Goal: Task Accomplishment & Management: Use online tool/utility

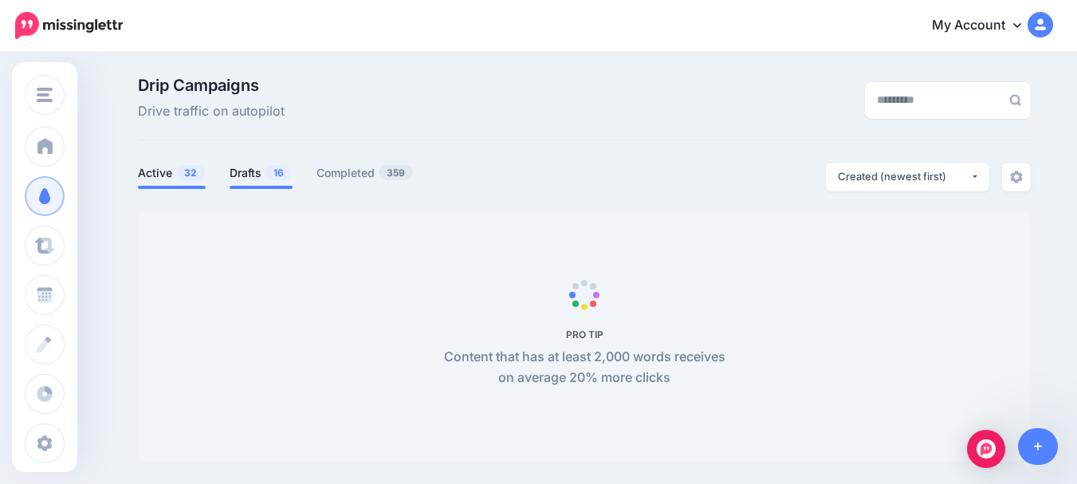
click at [258, 174] on link "Drafts 16" at bounding box center [261, 172] width 63 height 19
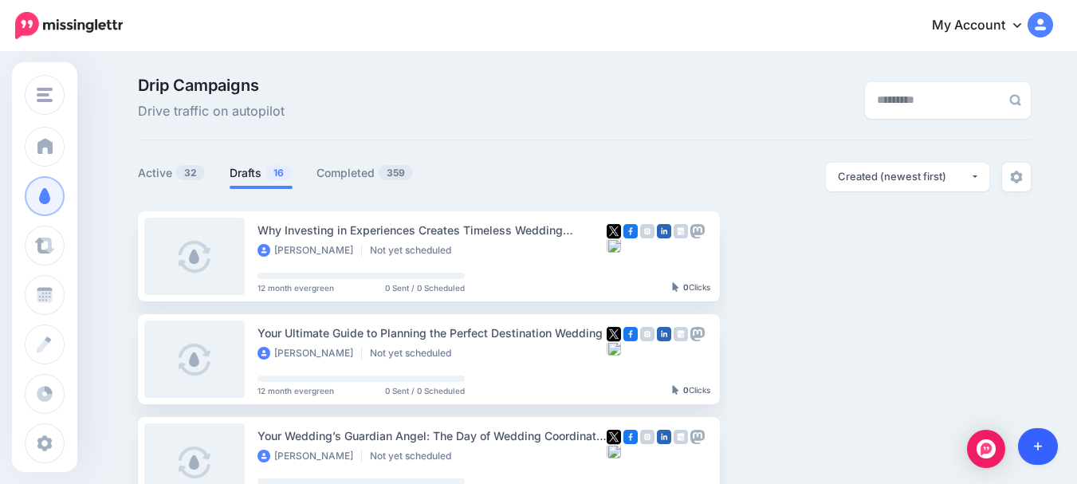
click at [1035, 438] on link at bounding box center [1038, 446] width 41 height 37
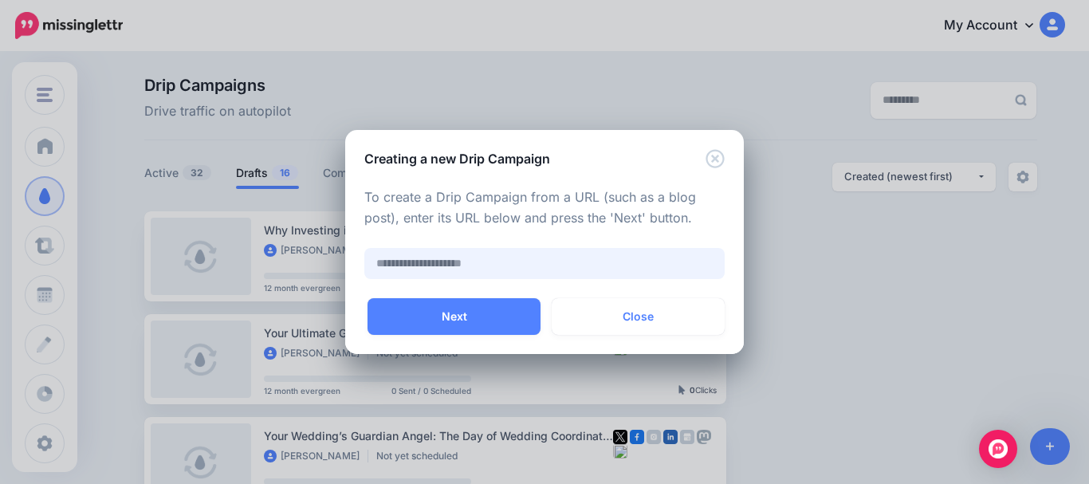
paste input "**********"
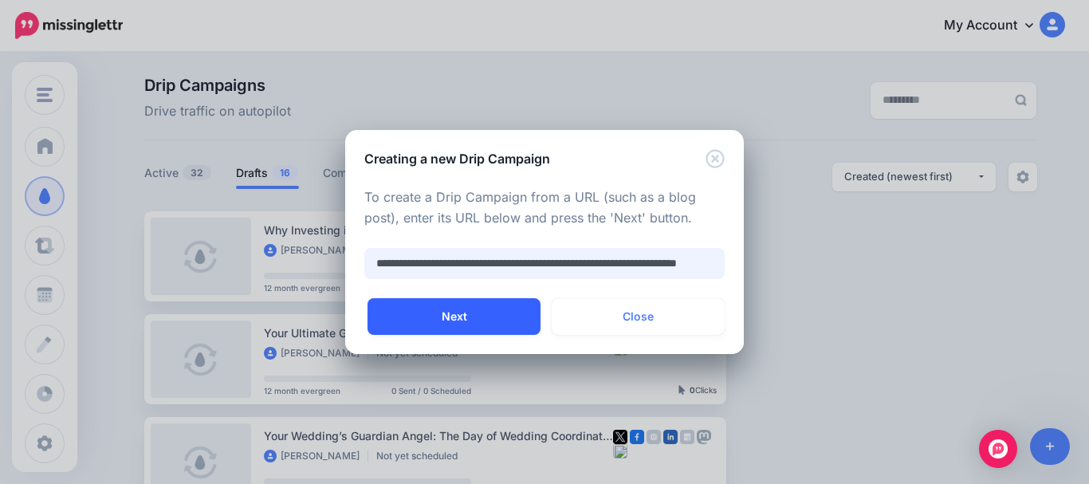
type input "**********"
click at [458, 309] on button "Next" at bounding box center [454, 316] width 173 height 37
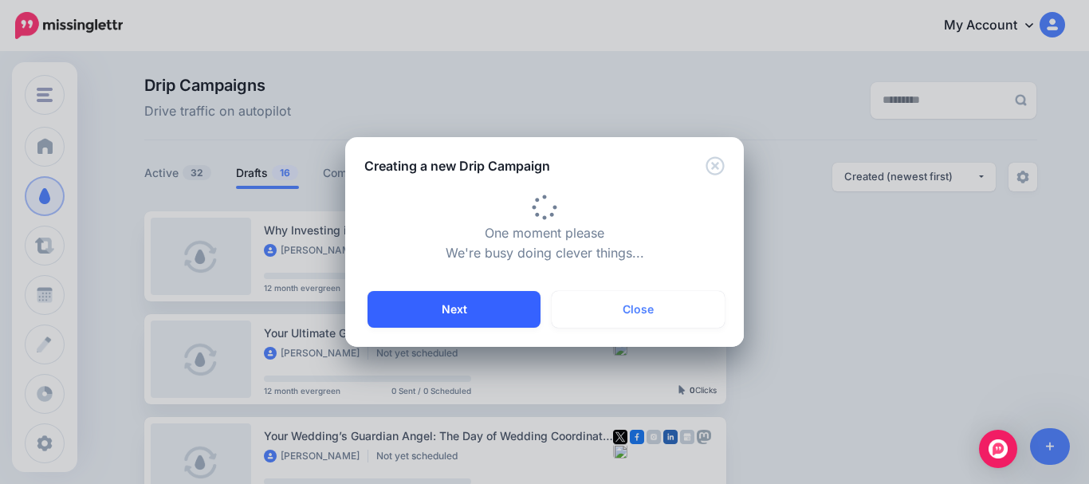
type input "**********"
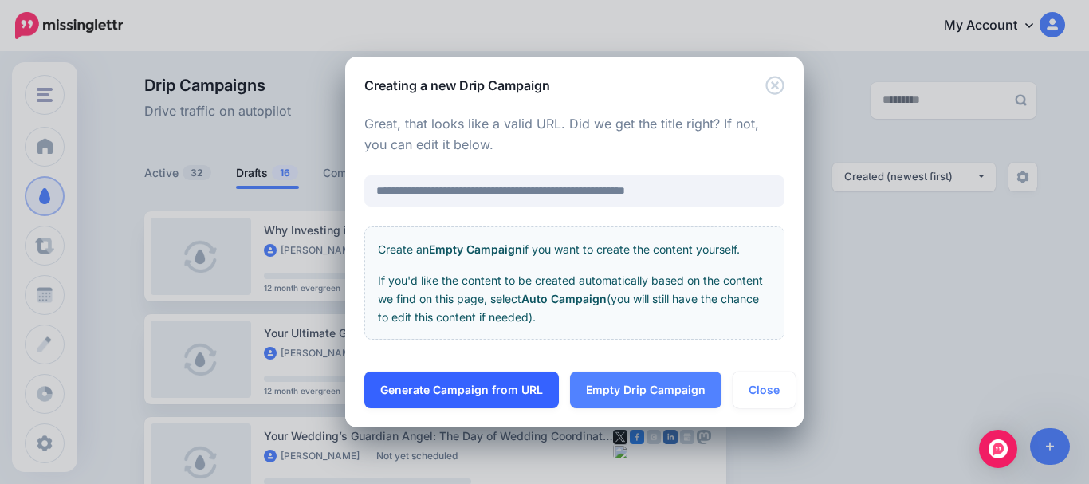
click at [464, 385] on link "Generate Campaign from URL" at bounding box center [461, 389] width 195 height 37
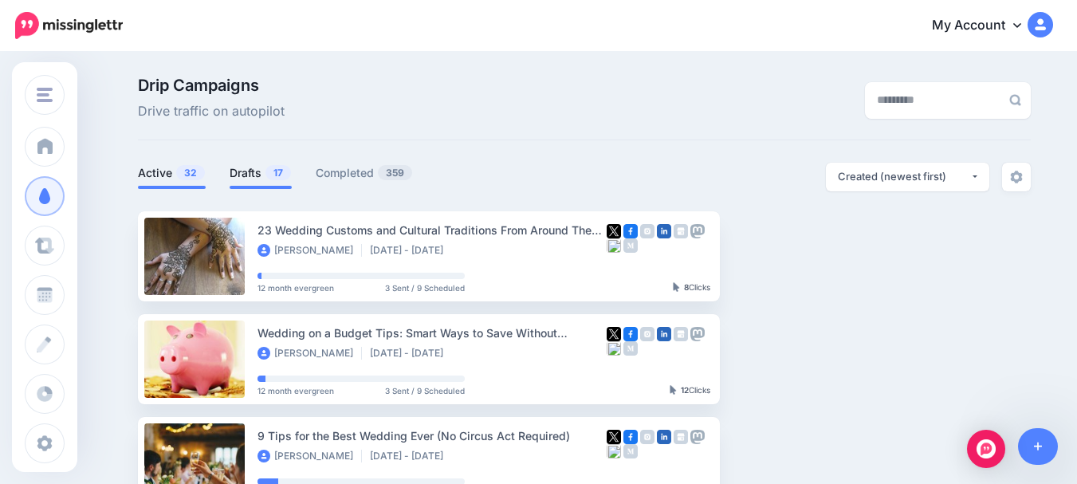
click at [254, 171] on link "Drafts 17" at bounding box center [261, 172] width 62 height 19
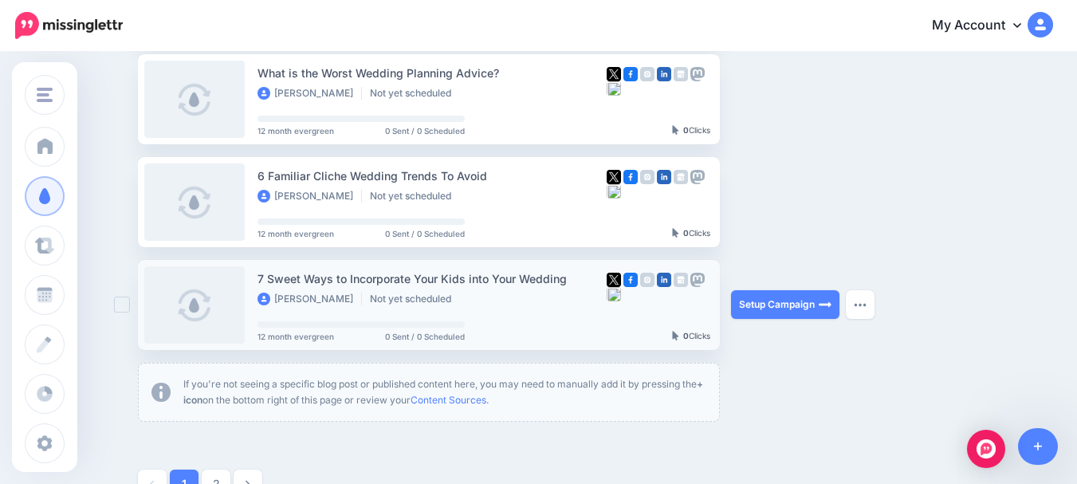
scroll to position [957, 0]
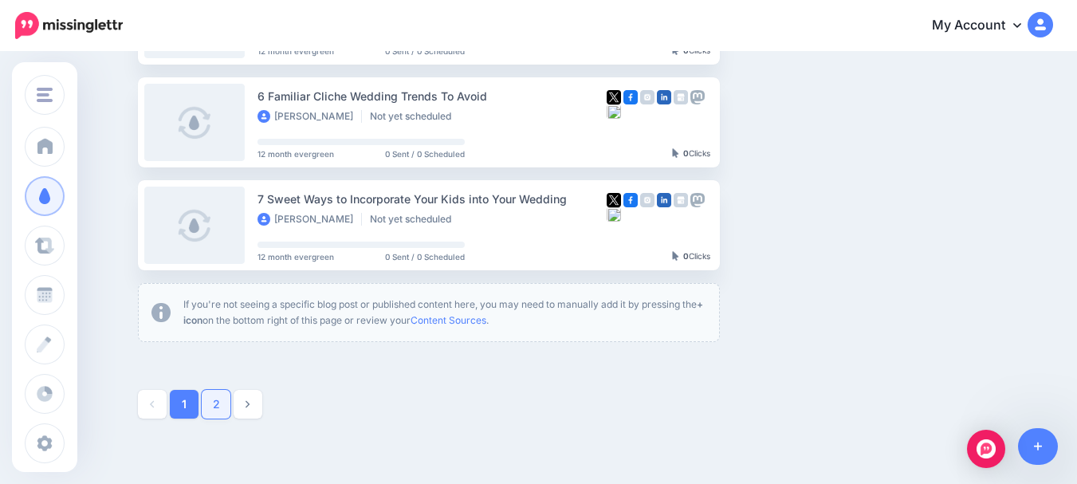
click at [221, 401] on link "2" at bounding box center [216, 404] width 29 height 29
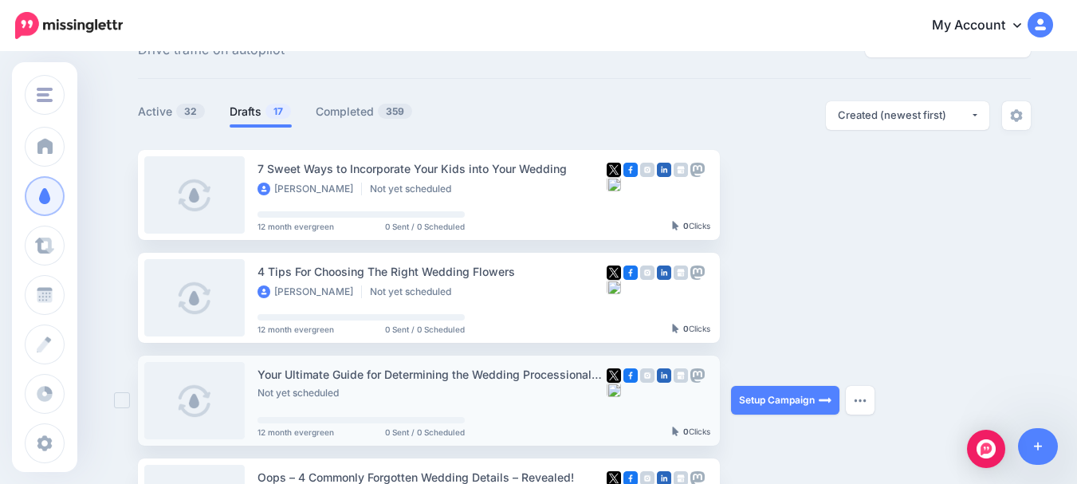
scroll to position [0, 0]
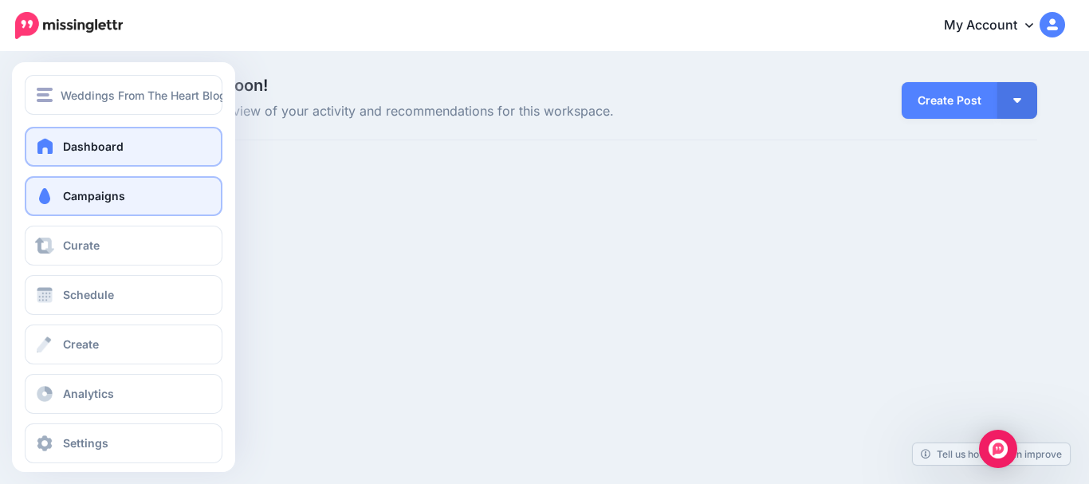
click at [45, 193] on span at bounding box center [44, 196] width 21 height 16
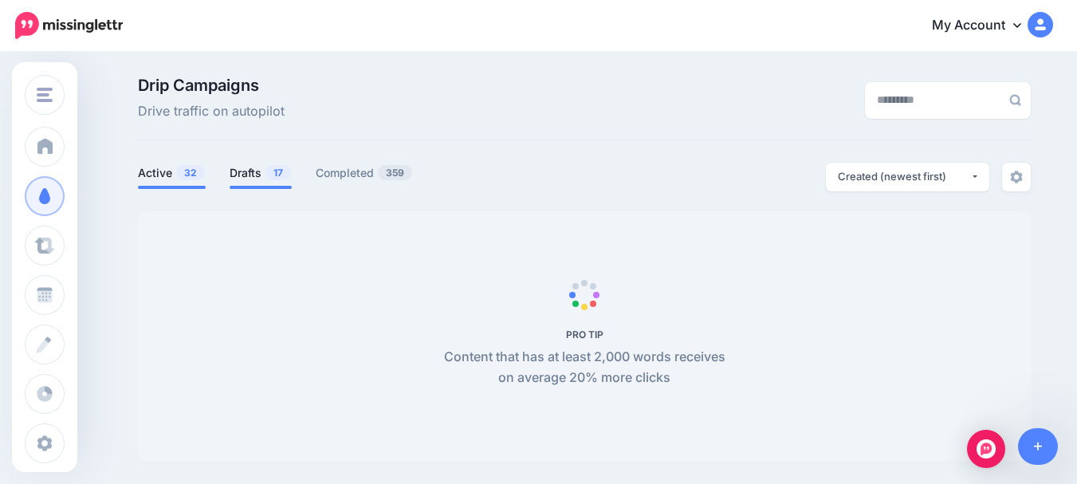
click at [259, 171] on link "Drafts 17" at bounding box center [261, 172] width 62 height 19
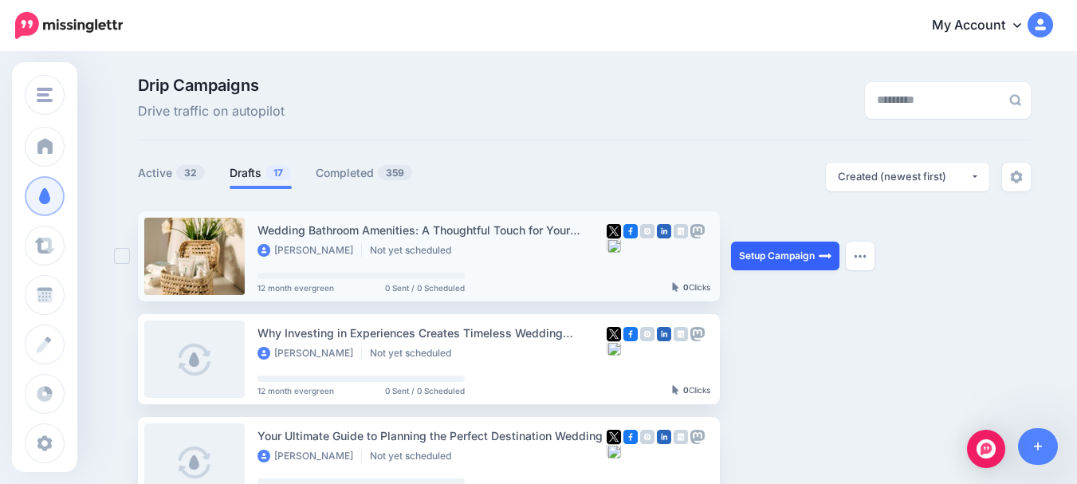
click at [800, 253] on link "Setup Campaign" at bounding box center [785, 256] width 108 height 29
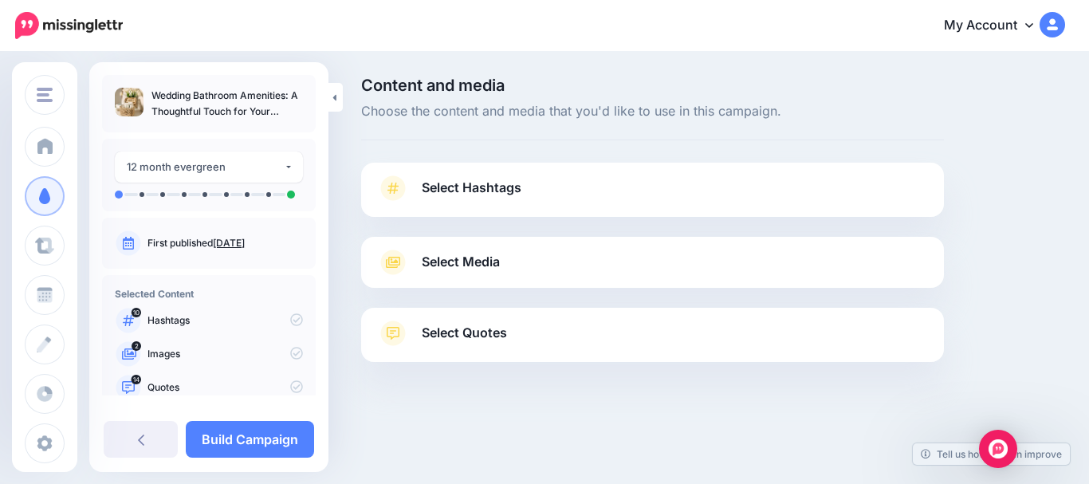
click at [550, 189] on link "Select Hashtags" at bounding box center [652, 195] width 551 height 41
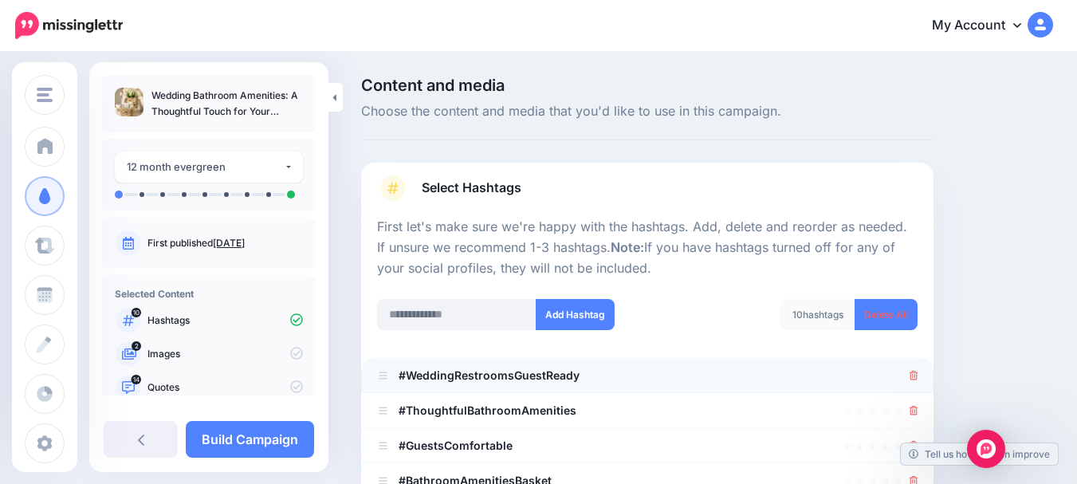
scroll to position [80, 0]
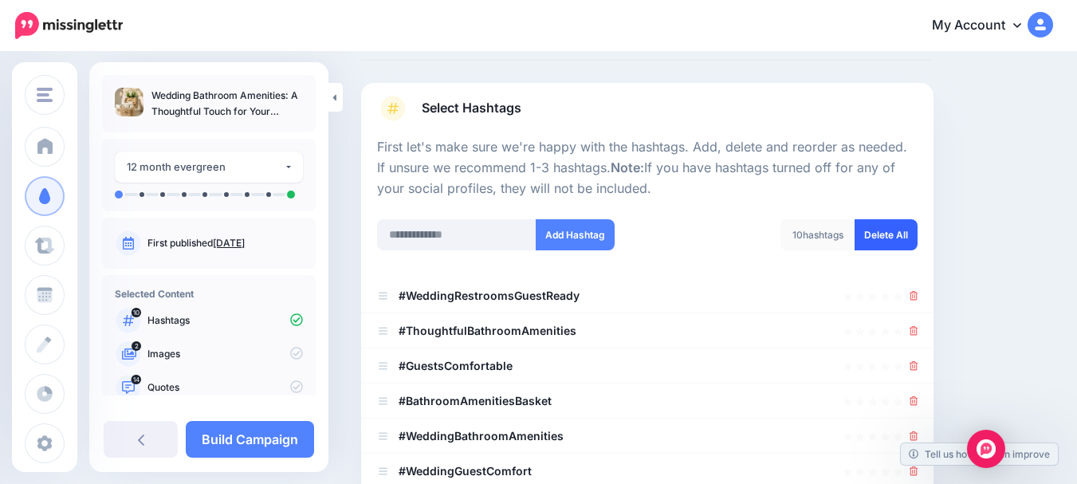
click at [903, 233] on link "Delete All" at bounding box center [886, 234] width 63 height 31
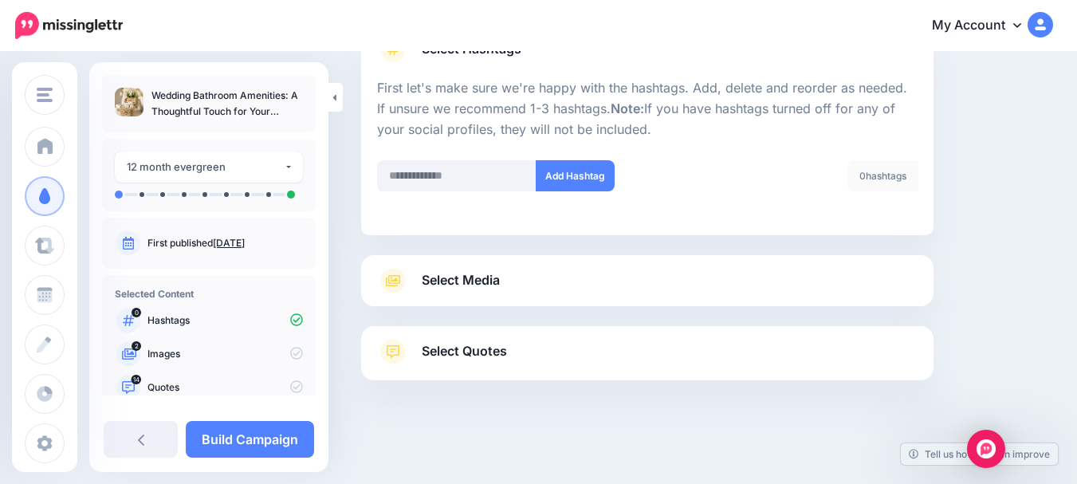
scroll to position [139, 0]
click at [894, 175] on div "0 hashtags" at bounding box center [882, 175] width 71 height 31
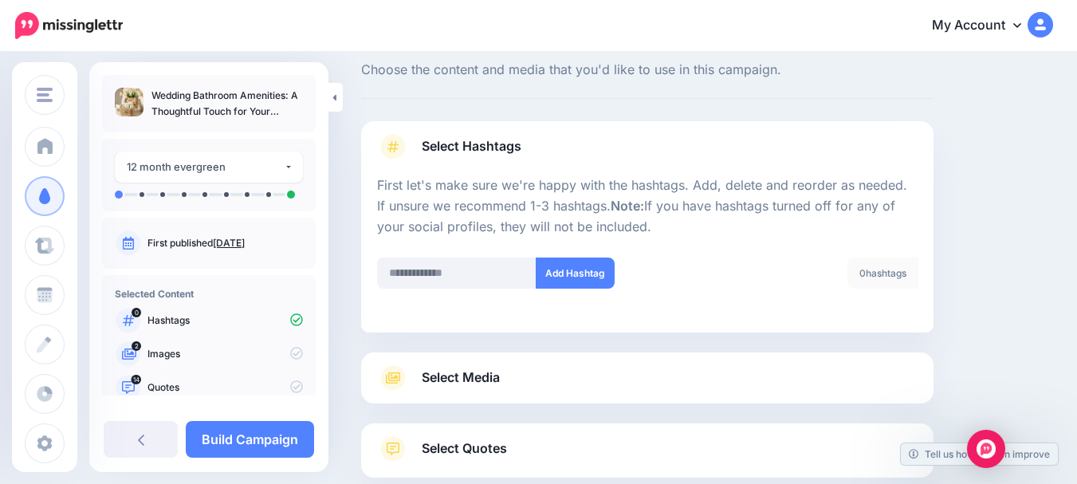
scroll to position [80, 0]
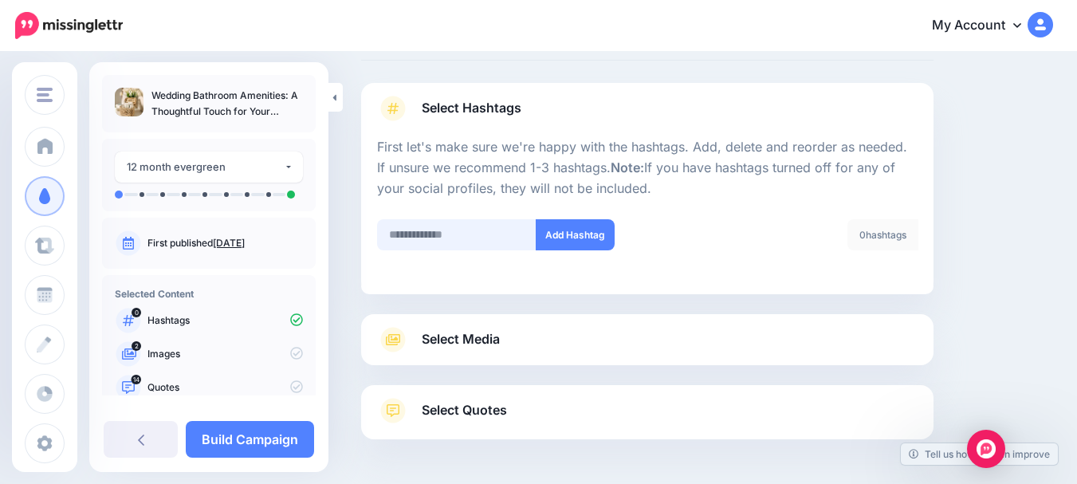
click at [470, 230] on input "text" at bounding box center [456, 234] width 159 height 31
paste input "**********"
type input "**********"
click at [568, 230] on button "Add Hashtag" at bounding box center [575, 234] width 79 height 31
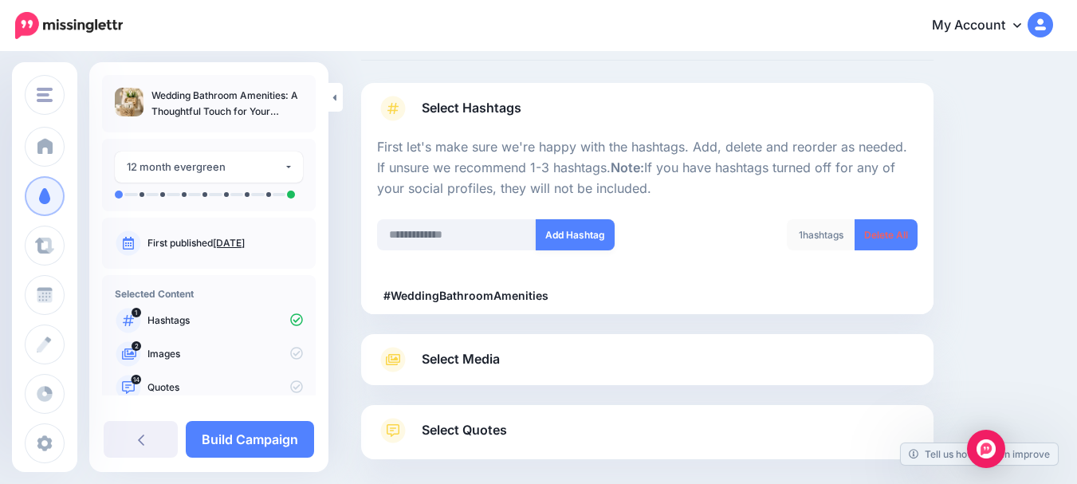
scroll to position [158, 0]
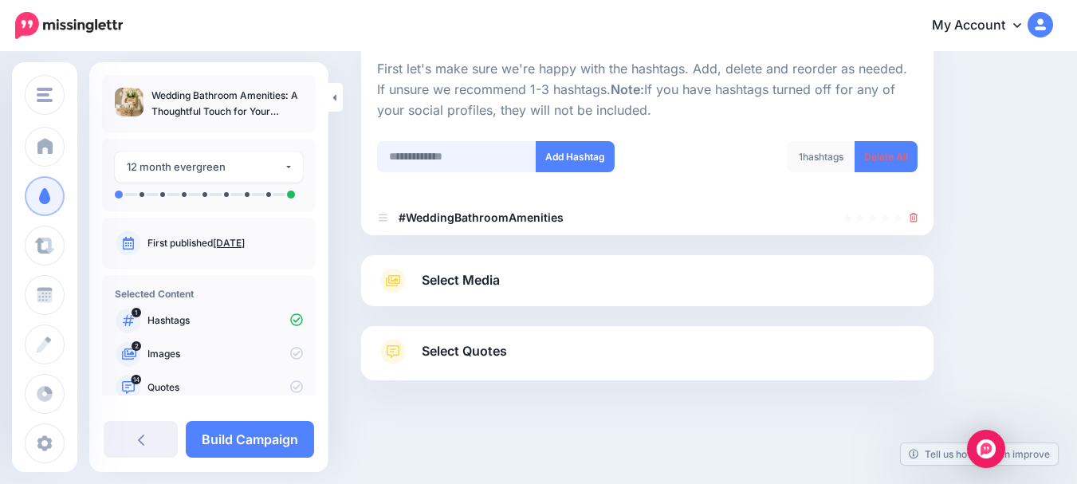
paste input "**********"
type input "**********"
click at [576, 151] on button "Add Hashtag" at bounding box center [575, 156] width 79 height 31
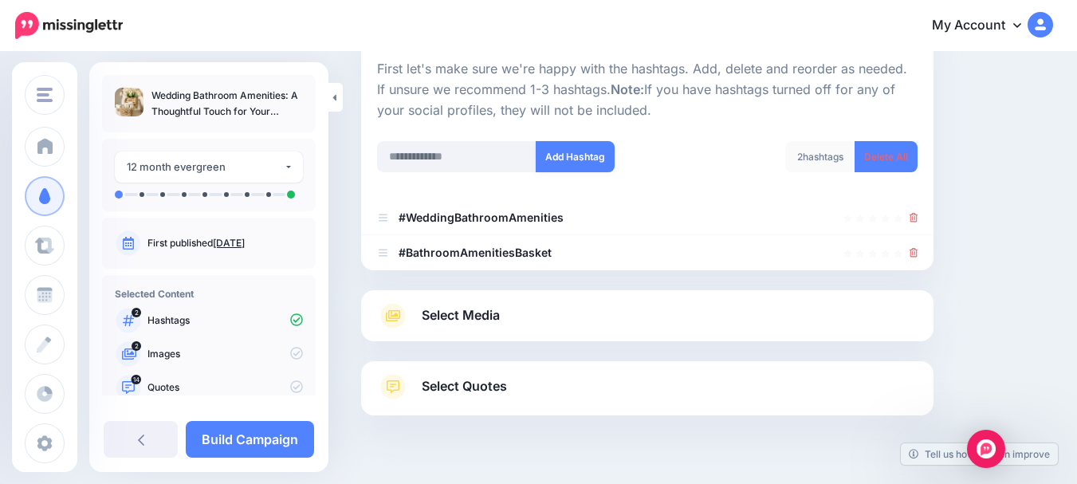
scroll to position [193, 0]
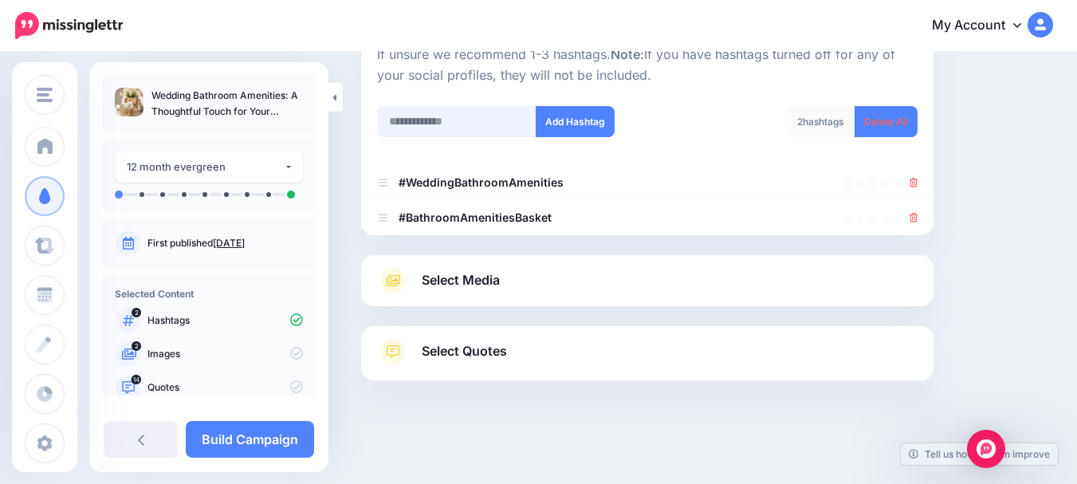
paste input "**********"
type input "**********"
click at [579, 119] on button "Add Hashtag" at bounding box center [575, 121] width 79 height 31
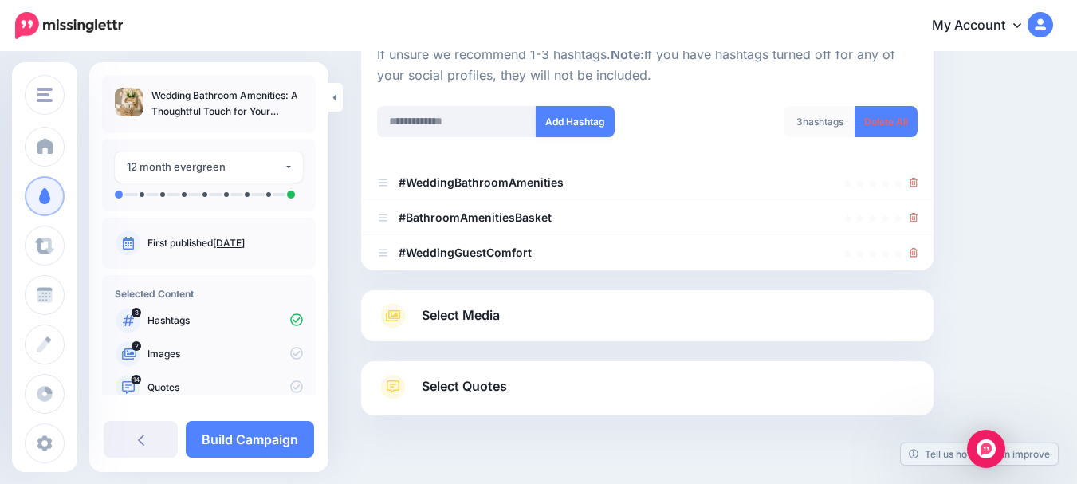
scroll to position [228, 0]
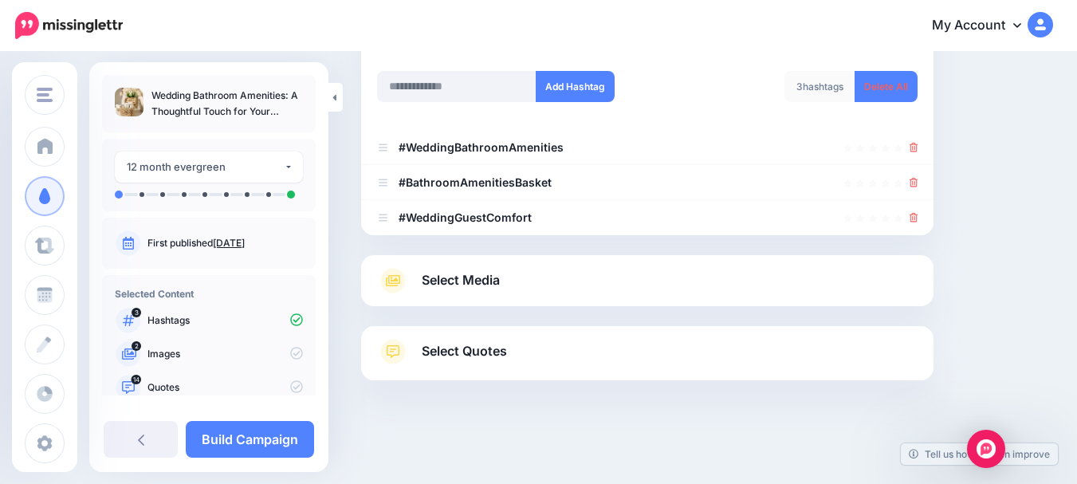
click at [486, 276] on span "Select Media" at bounding box center [461, 280] width 78 height 22
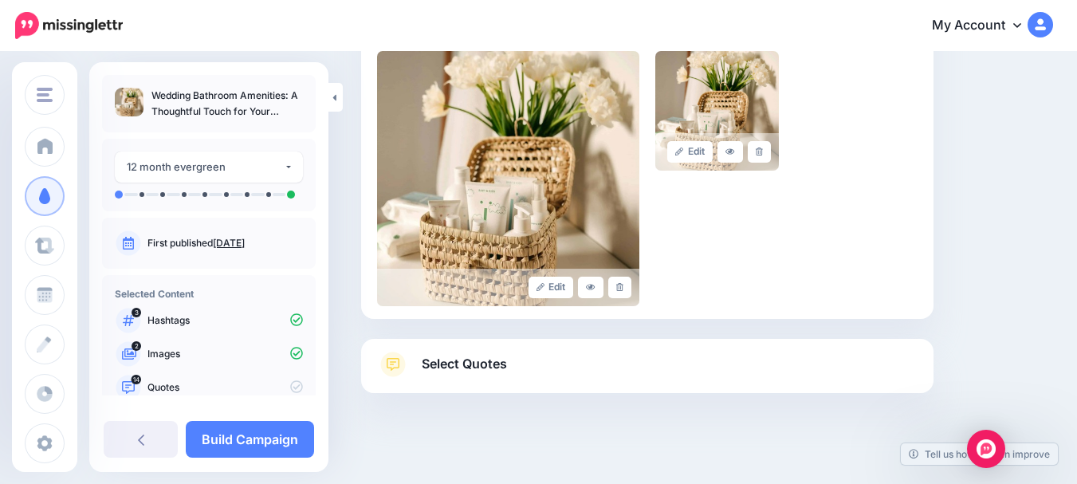
scroll to position [398, 0]
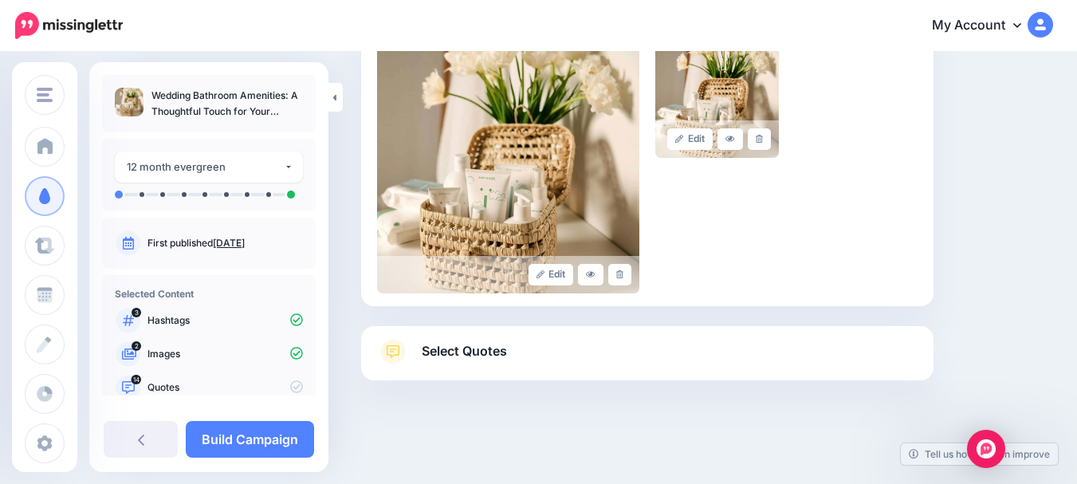
click at [497, 349] on span "Select Quotes" at bounding box center [464, 351] width 85 height 22
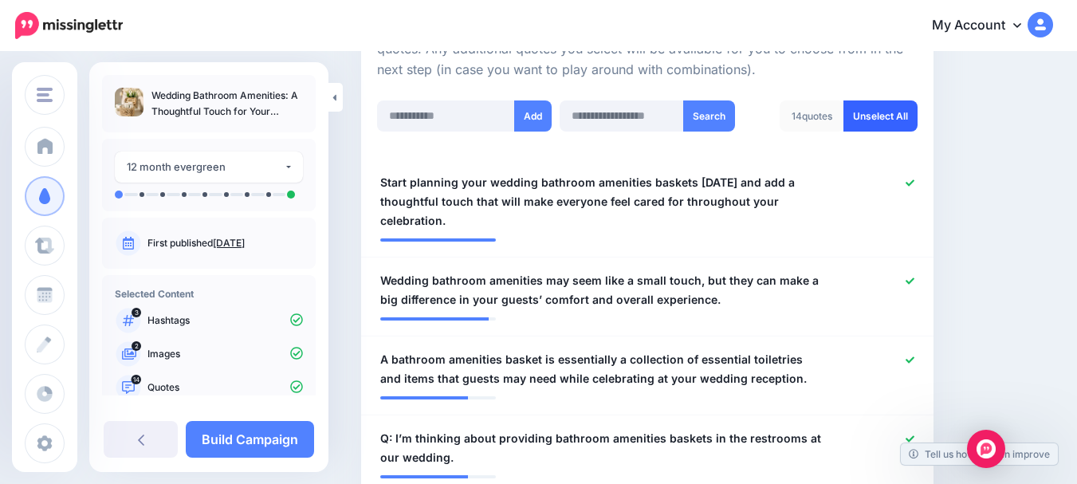
click at [883, 115] on link "Unselect All" at bounding box center [880, 115] width 74 height 31
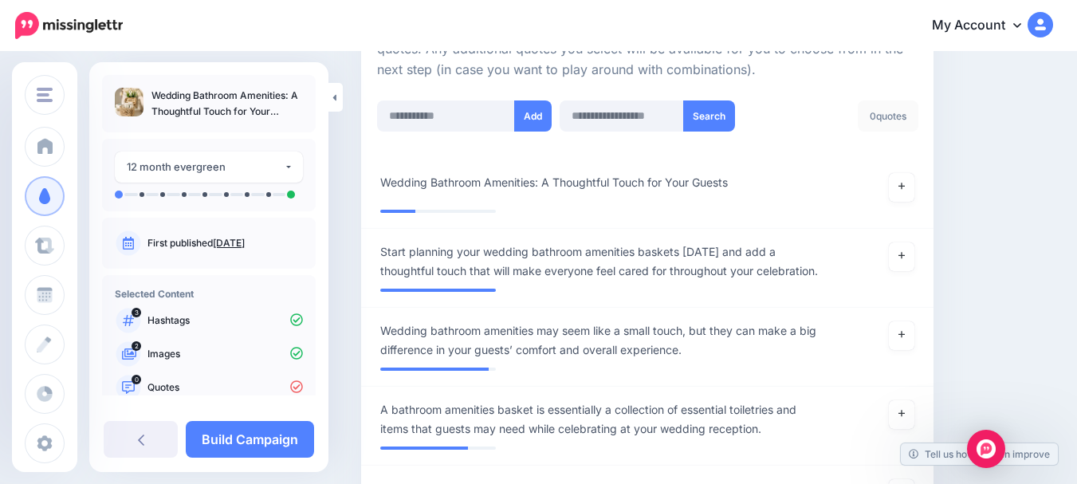
scroll to position [556, 0]
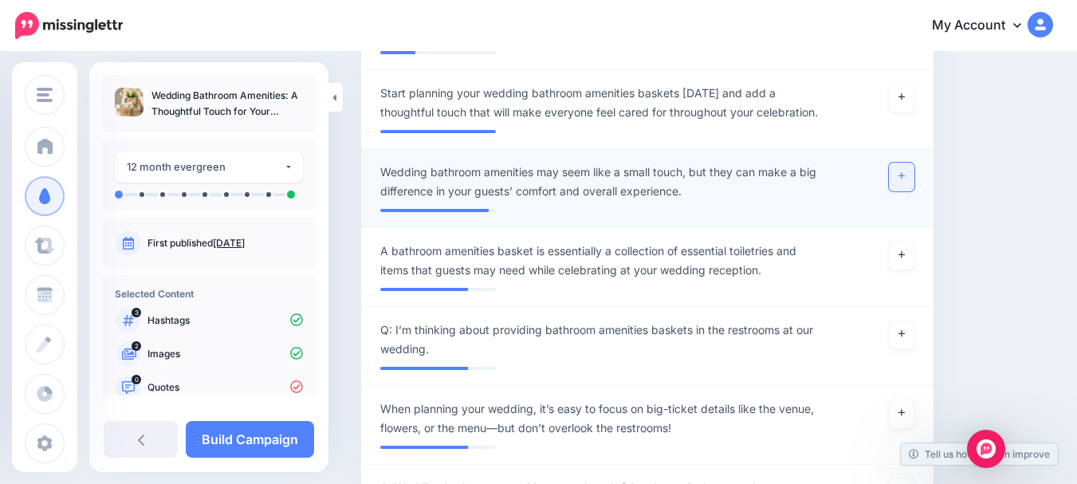
click at [905, 176] on icon at bounding box center [901, 176] width 6 height 6
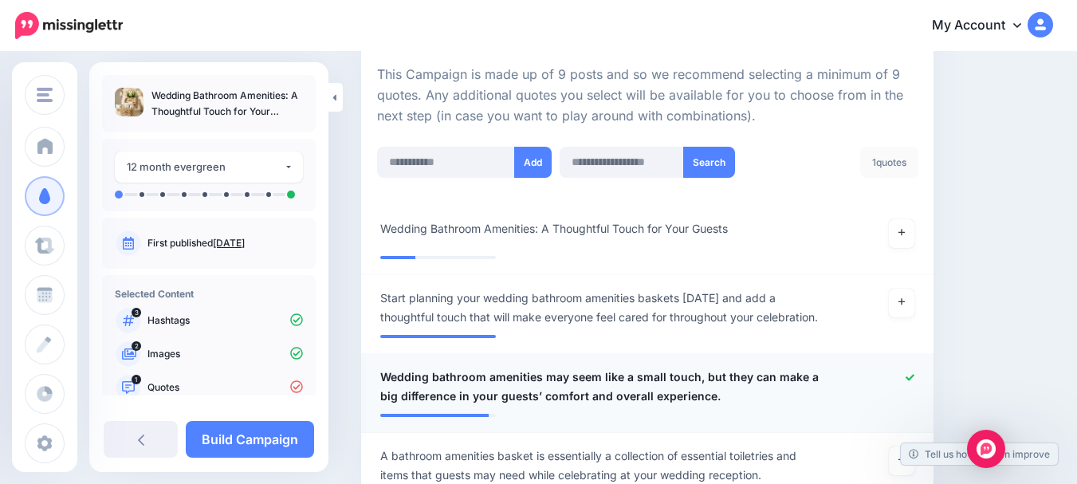
scroll to position [317, 0]
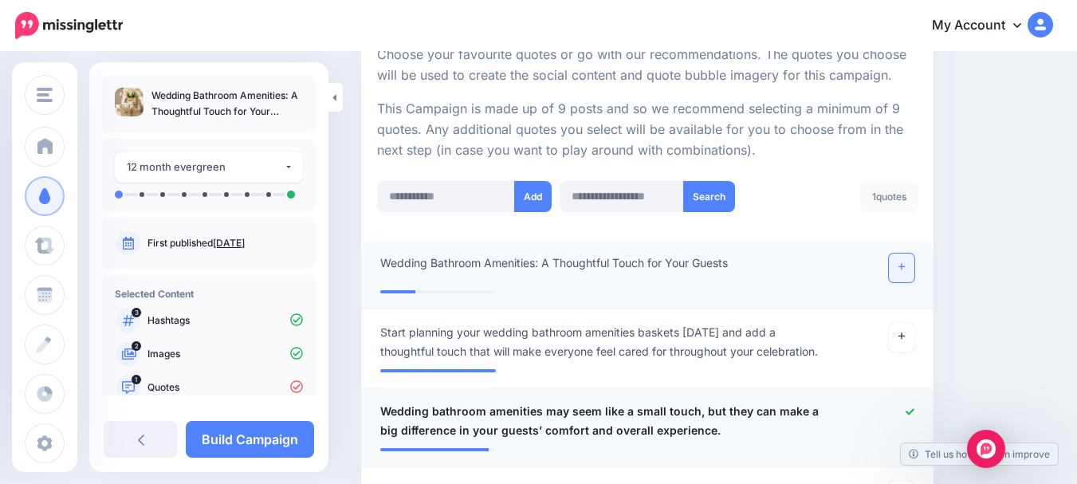
click at [905, 266] on icon at bounding box center [901, 267] width 6 height 6
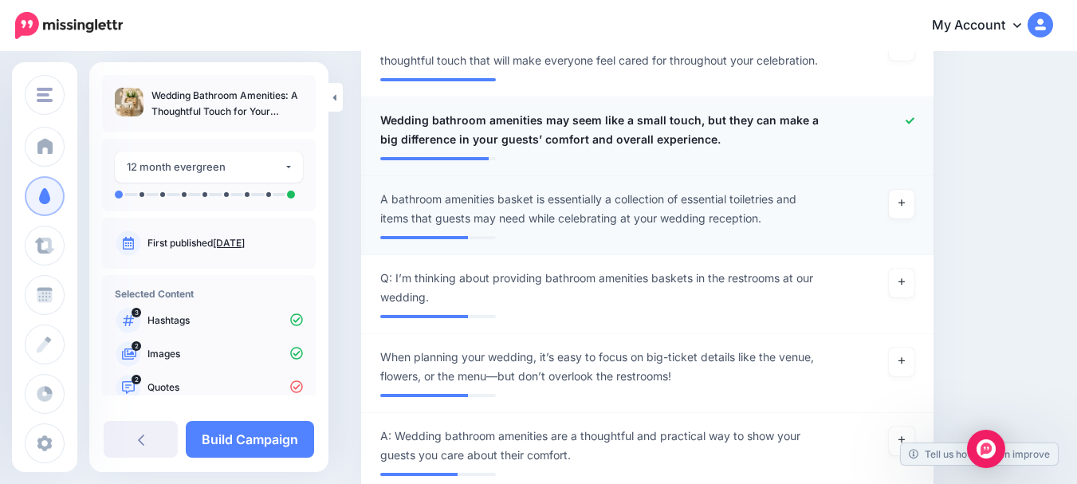
scroll to position [636, 0]
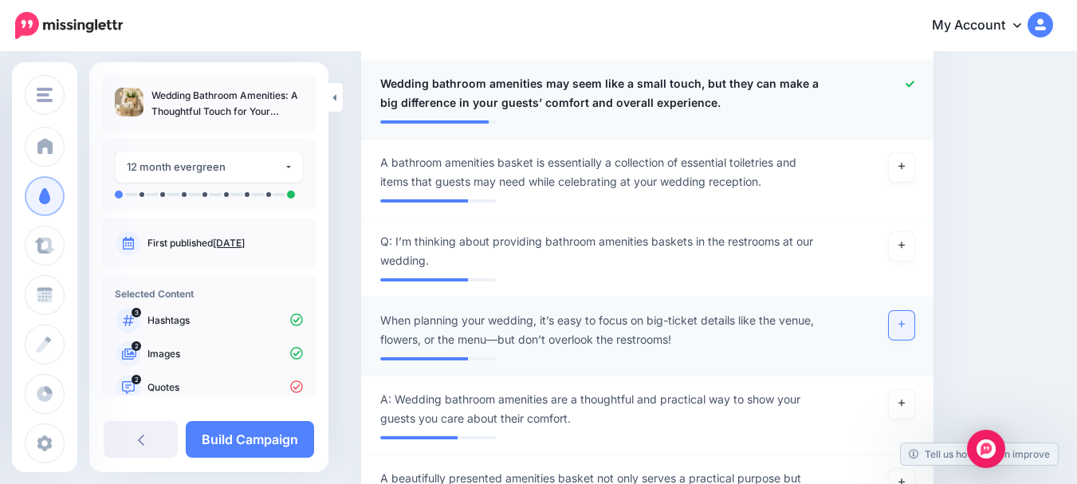
click at [905, 323] on icon at bounding box center [901, 324] width 6 height 9
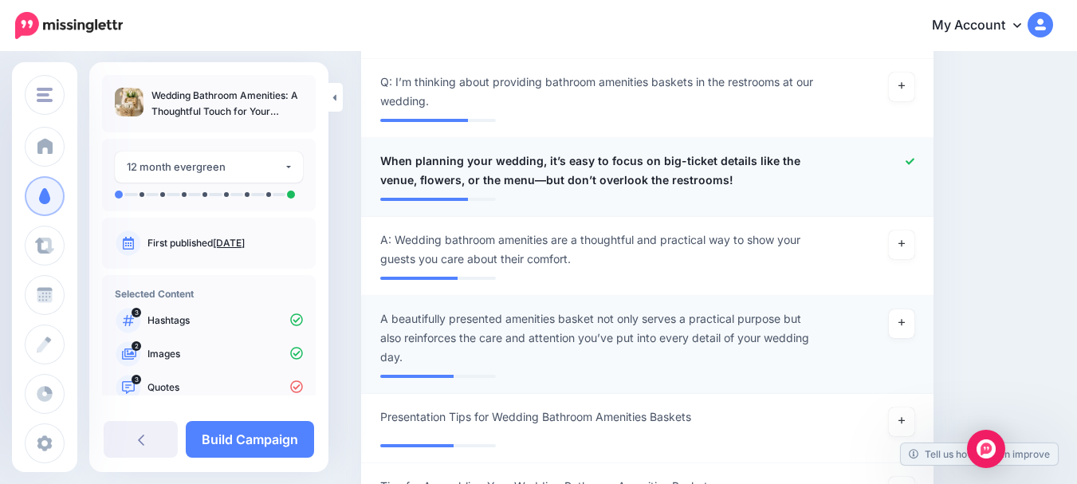
scroll to position [875, 0]
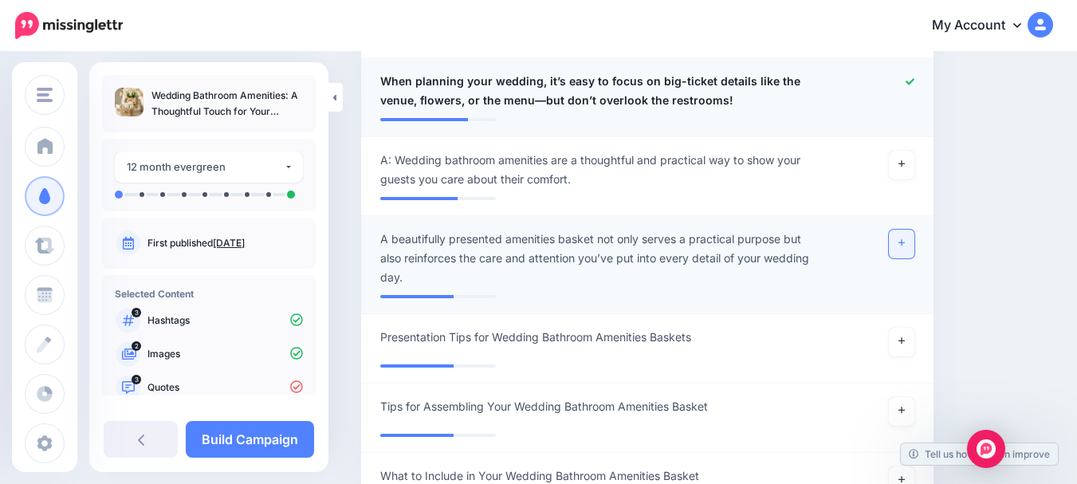
click at [905, 241] on icon at bounding box center [901, 242] width 6 height 9
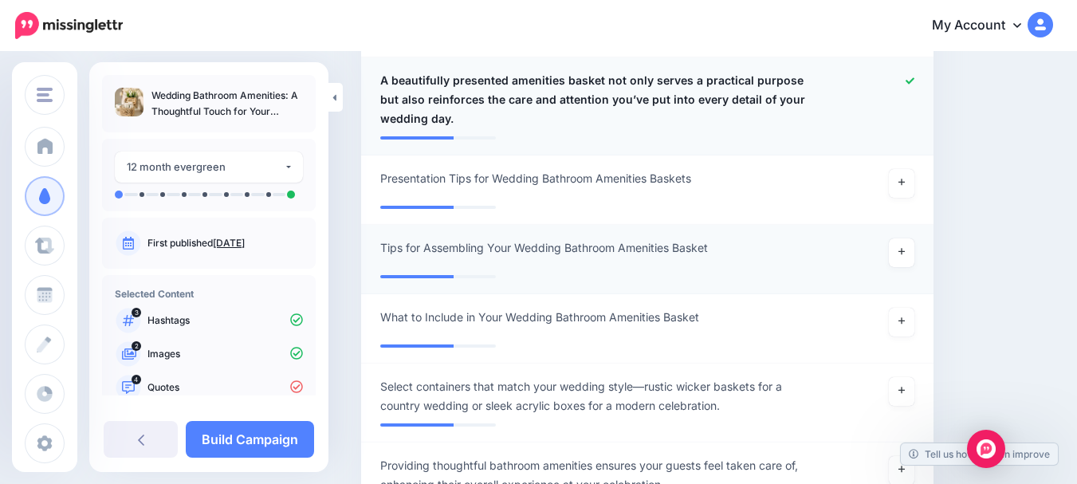
scroll to position [1035, 0]
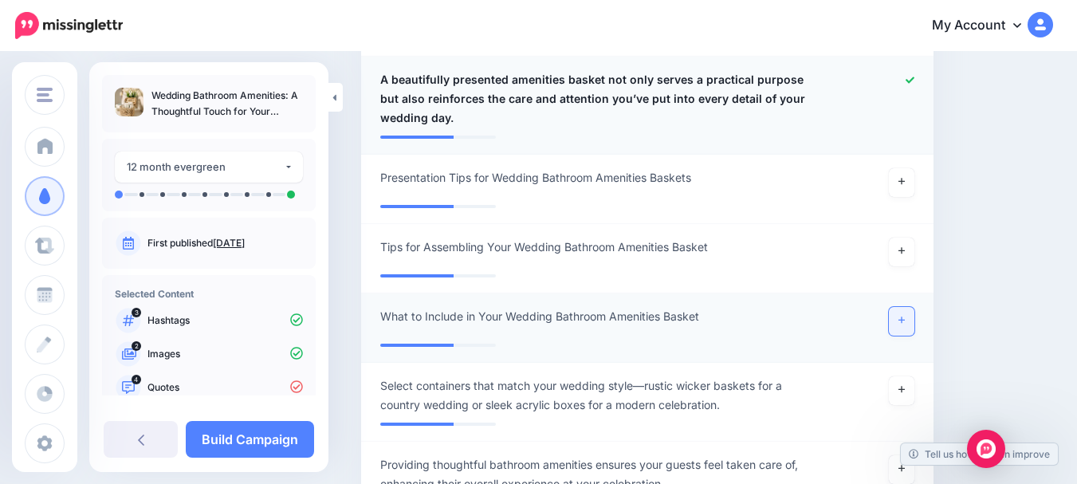
click at [905, 319] on icon at bounding box center [901, 320] width 6 height 9
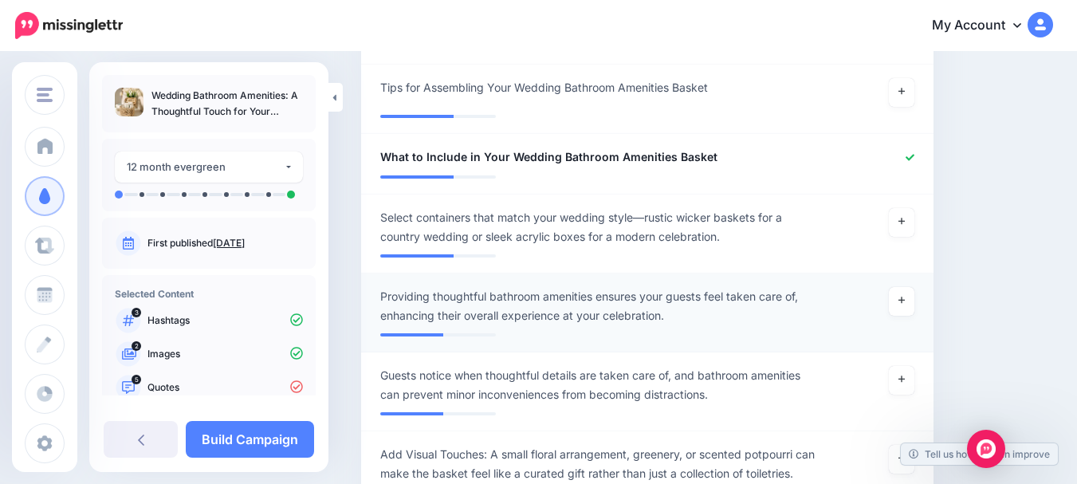
scroll to position [1274, 0]
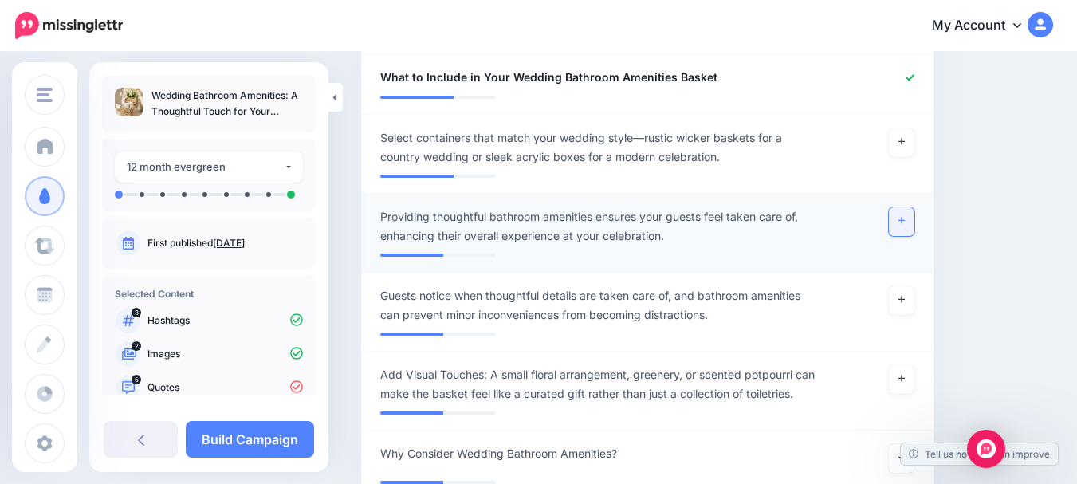
click at [905, 221] on icon at bounding box center [901, 221] width 6 height 6
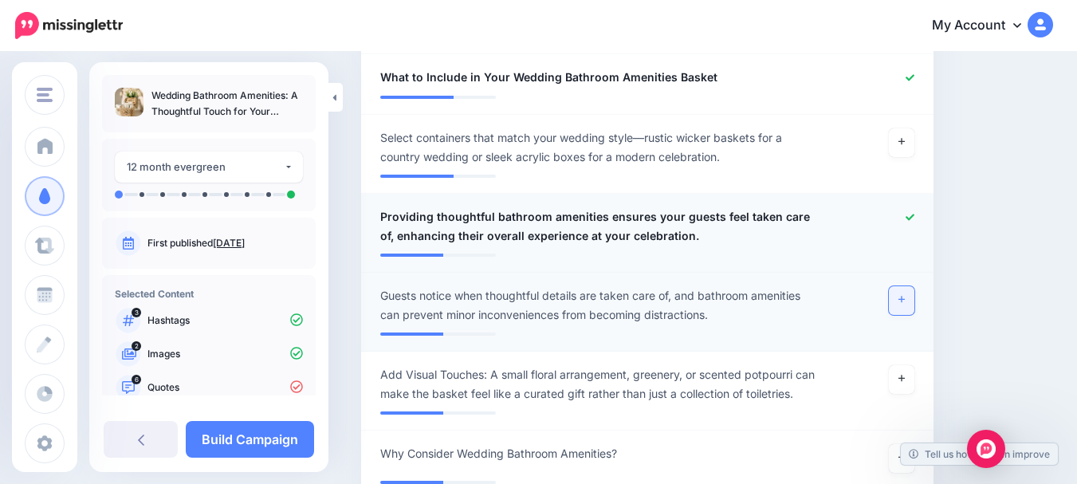
click at [905, 299] on icon at bounding box center [901, 300] width 6 height 6
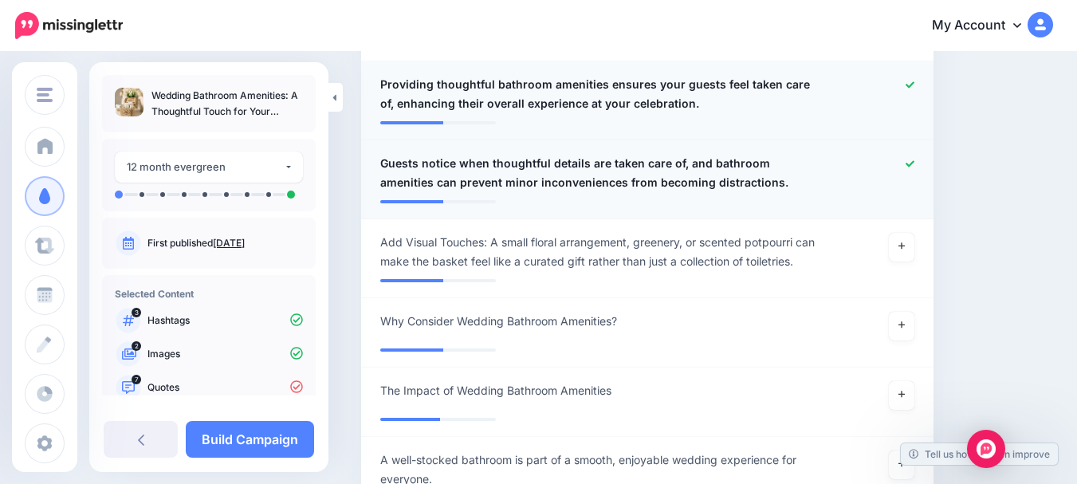
scroll to position [1433, 0]
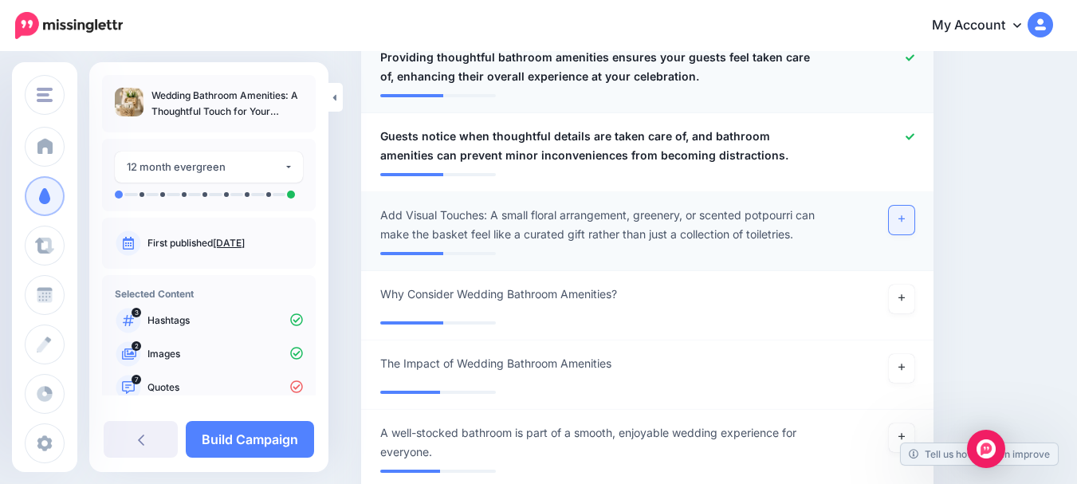
click at [905, 215] on icon at bounding box center [901, 218] width 6 height 9
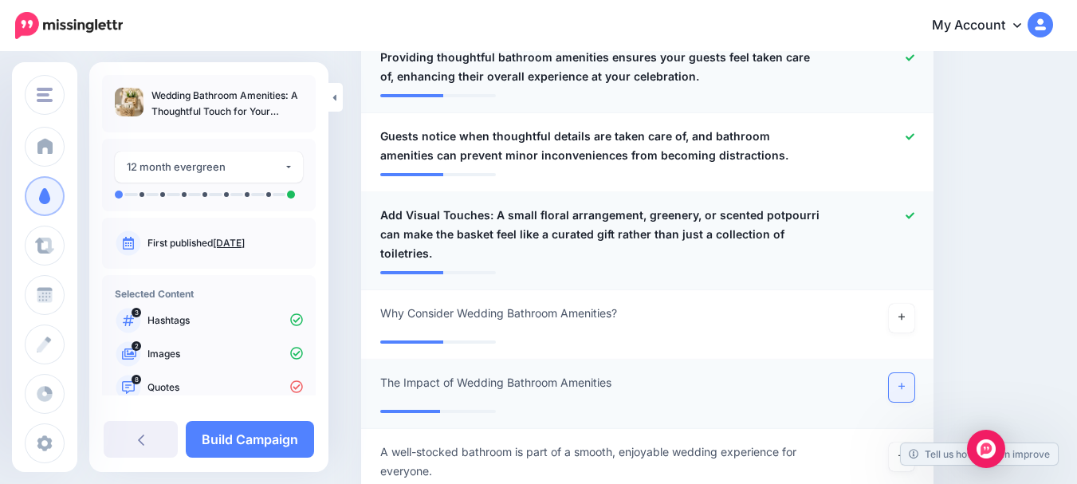
click at [905, 383] on icon at bounding box center [901, 386] width 6 height 6
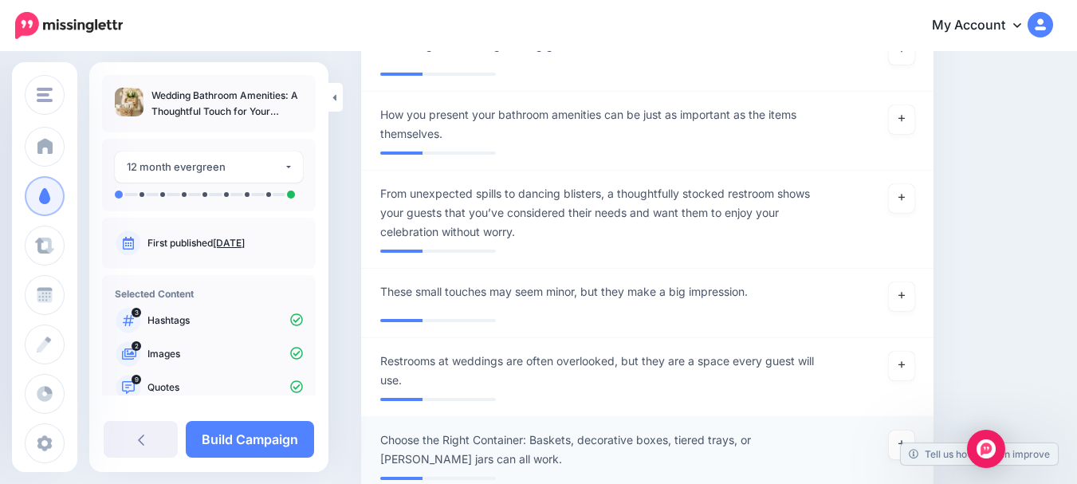
scroll to position [2310, 0]
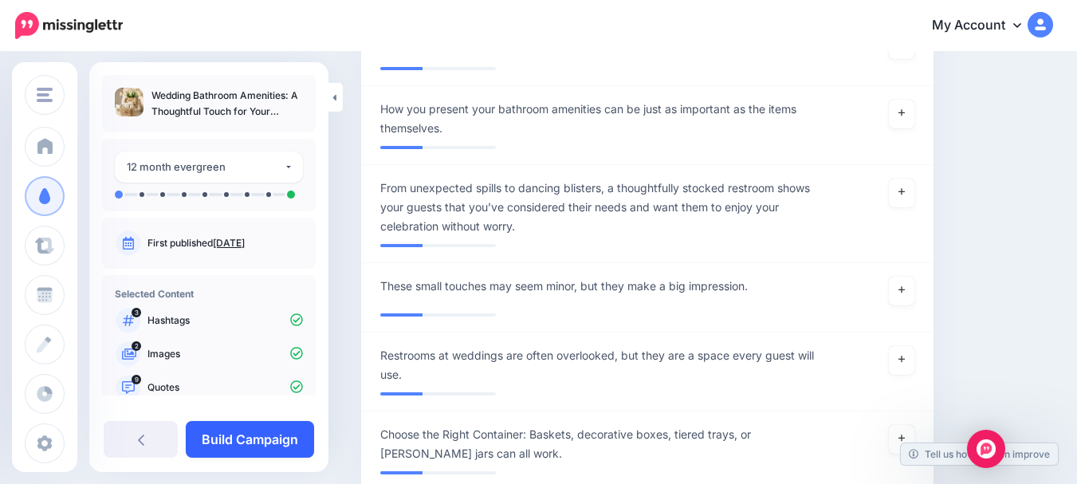
click at [253, 431] on link "Build Campaign" at bounding box center [250, 439] width 128 height 37
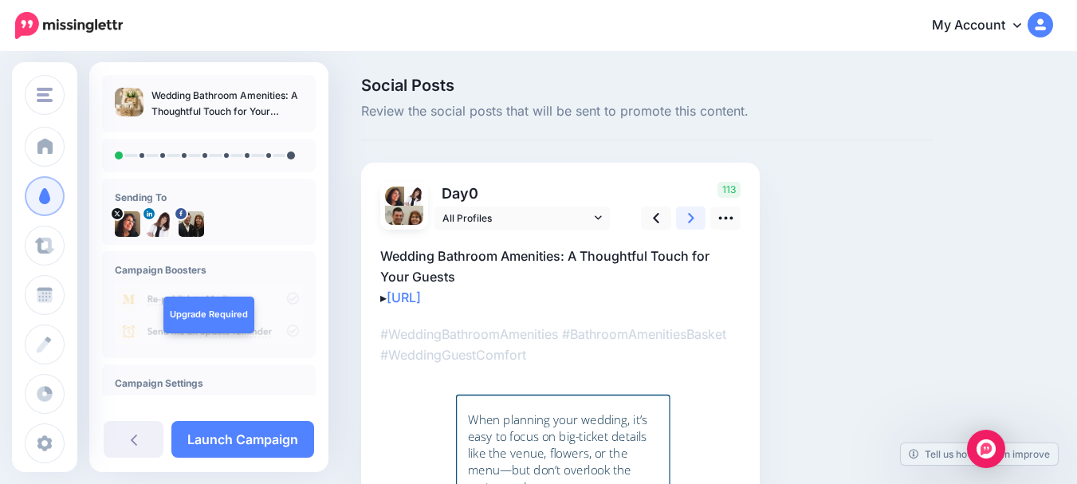
click at [688, 217] on icon at bounding box center [691, 218] width 6 height 17
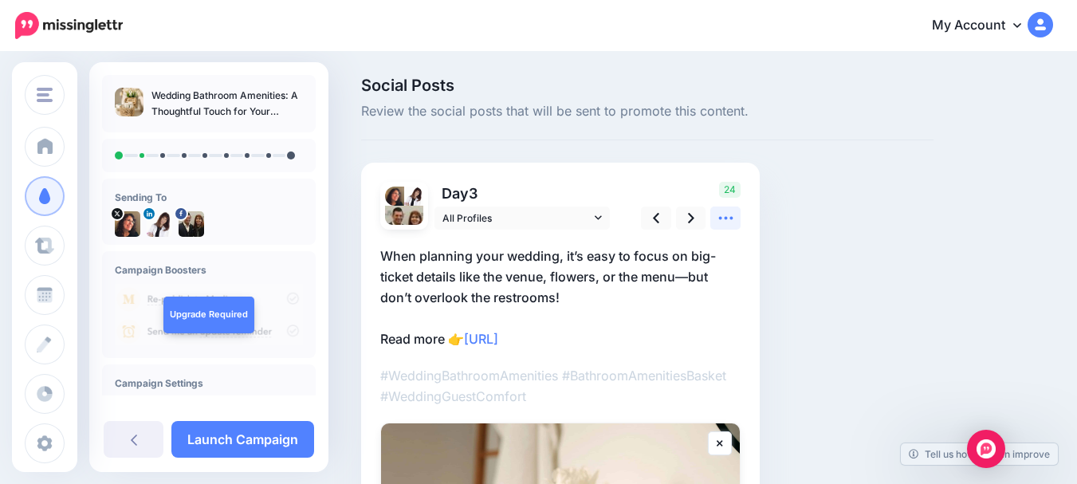
click at [721, 215] on icon at bounding box center [725, 218] width 17 height 17
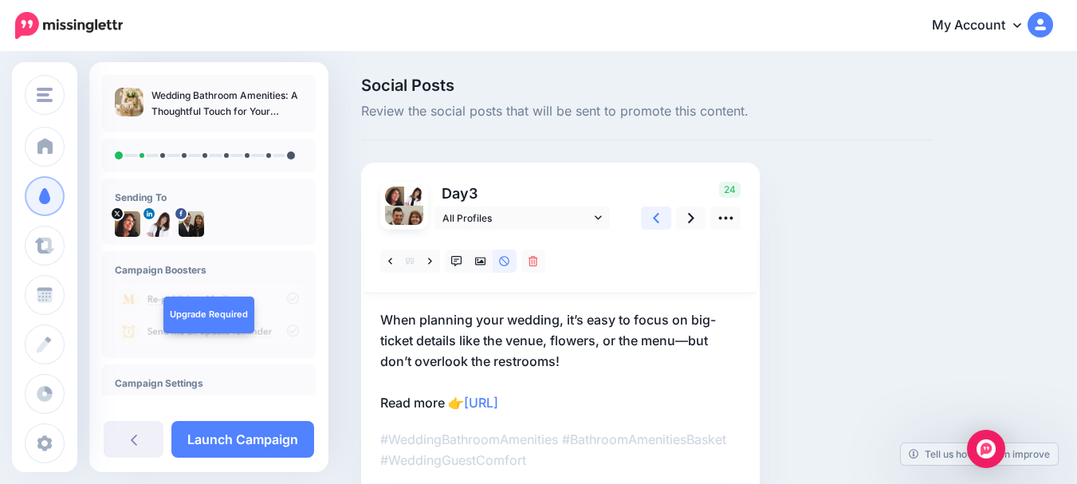
click at [662, 217] on link at bounding box center [656, 217] width 30 height 23
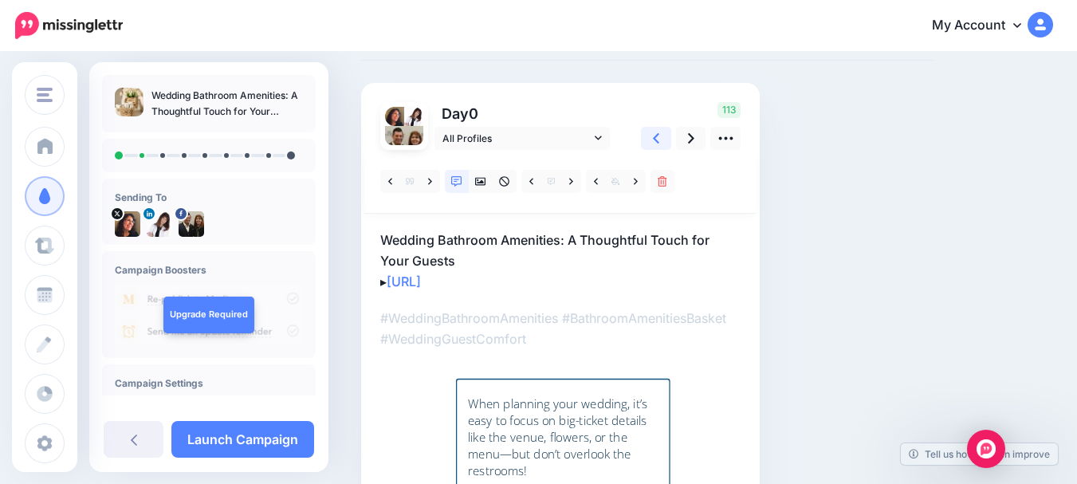
scroll to position [159, 0]
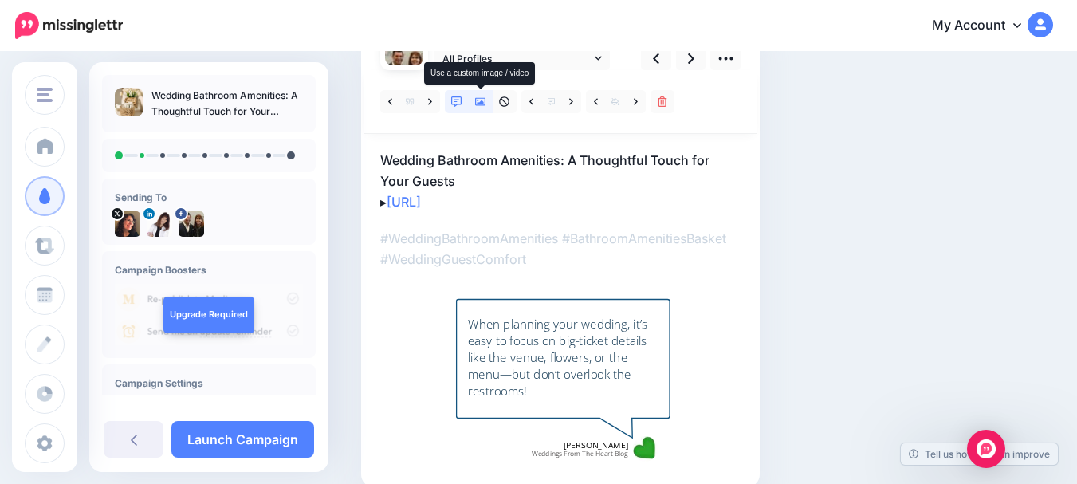
click at [482, 103] on icon at bounding box center [480, 102] width 11 height 8
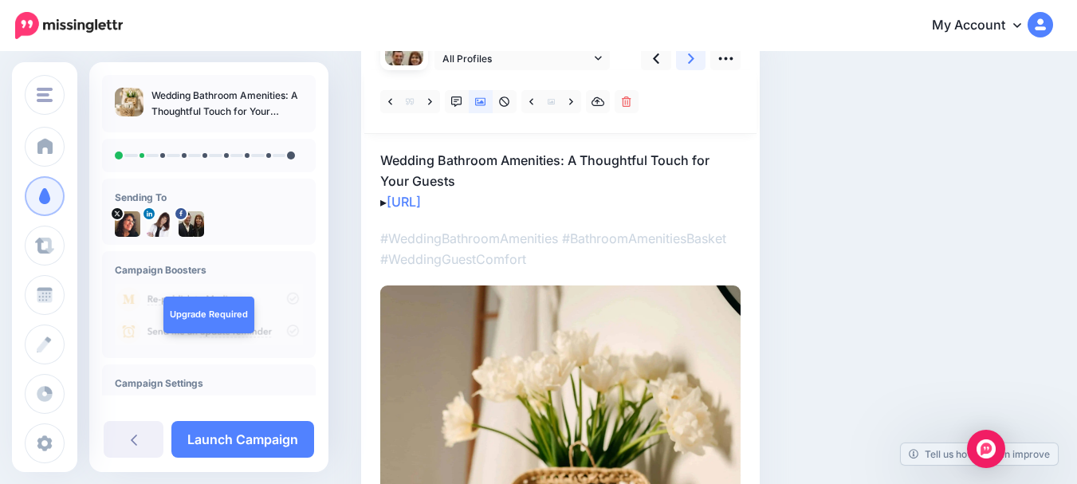
click at [695, 59] on link at bounding box center [691, 58] width 30 height 23
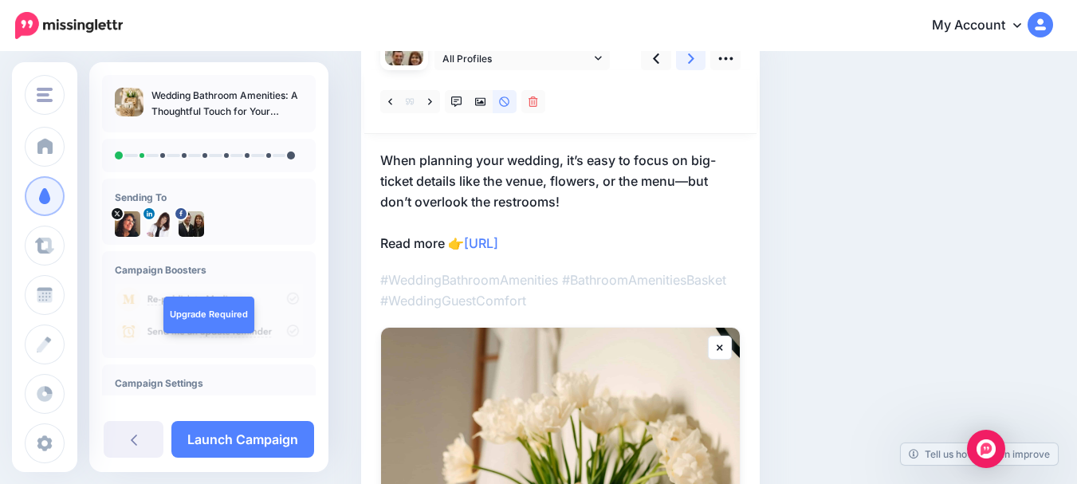
click at [695, 58] on link at bounding box center [691, 58] width 30 height 23
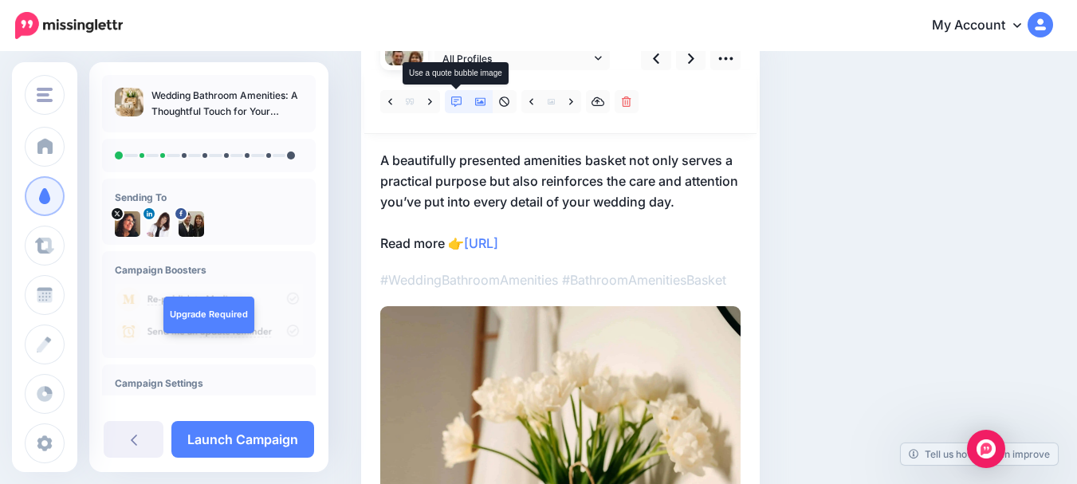
click at [454, 100] on icon at bounding box center [456, 101] width 11 height 11
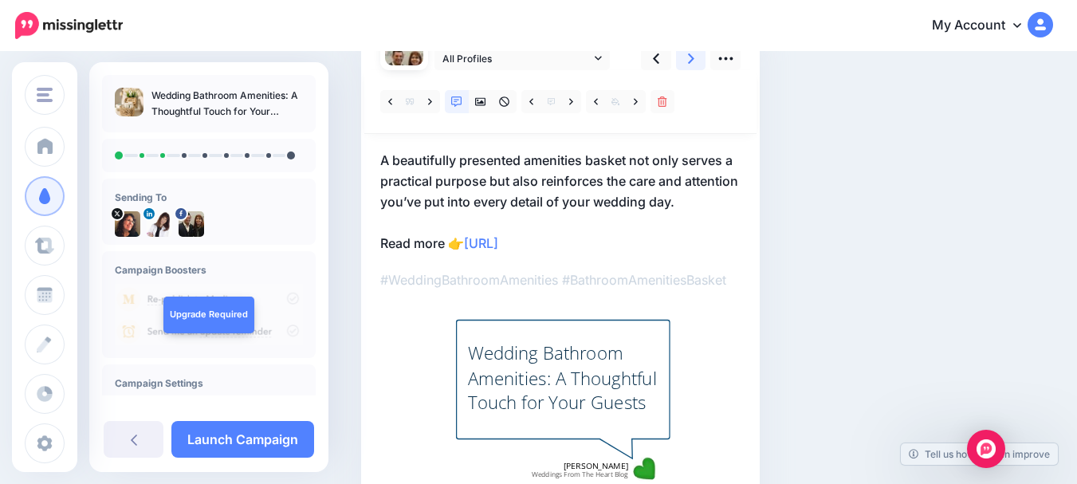
click at [691, 58] on icon at bounding box center [691, 58] width 6 height 17
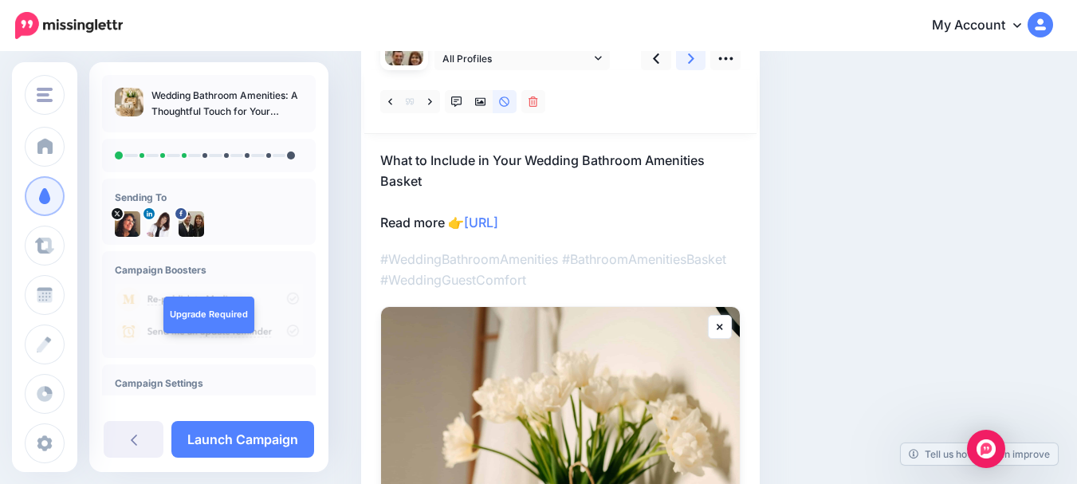
click at [691, 58] on icon at bounding box center [691, 58] width 6 height 17
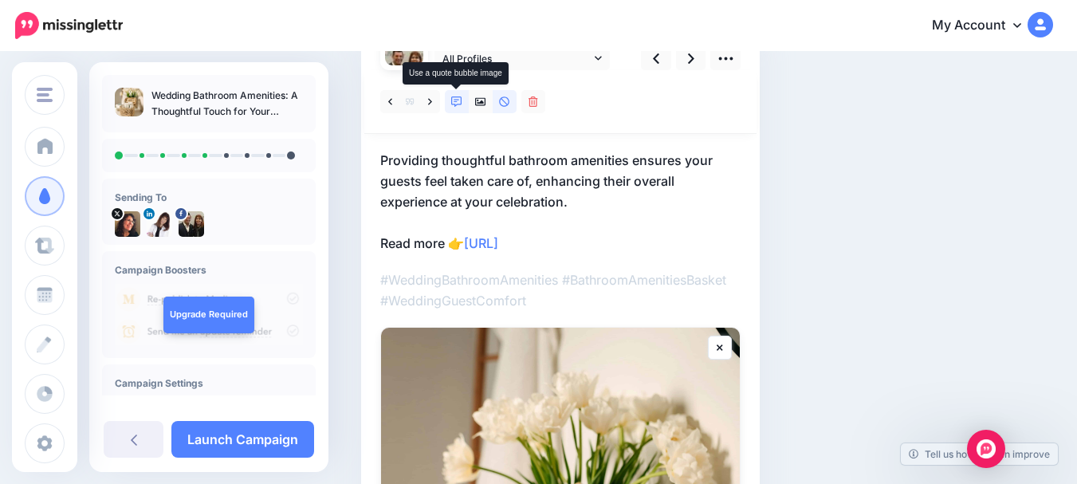
click at [453, 96] on icon at bounding box center [456, 101] width 11 height 11
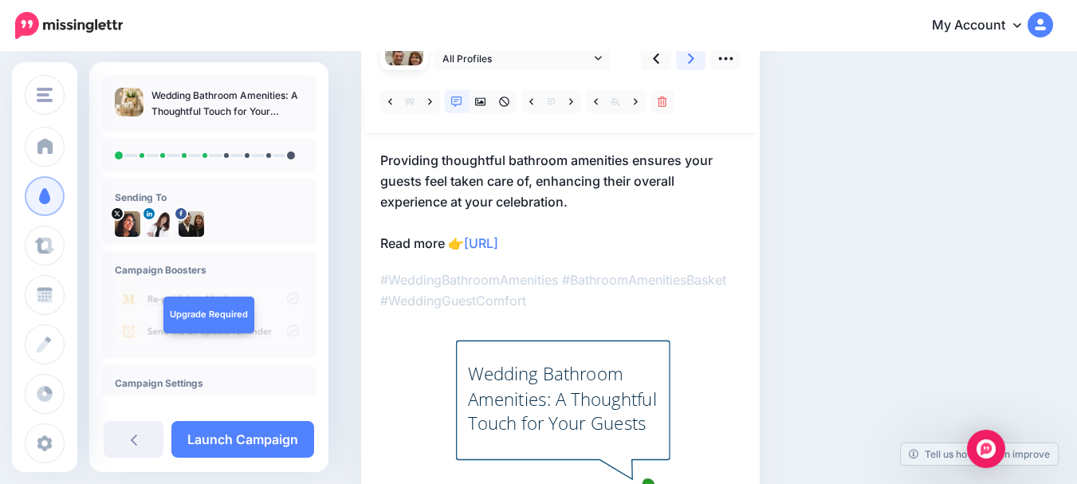
click at [690, 60] on icon at bounding box center [691, 58] width 6 height 17
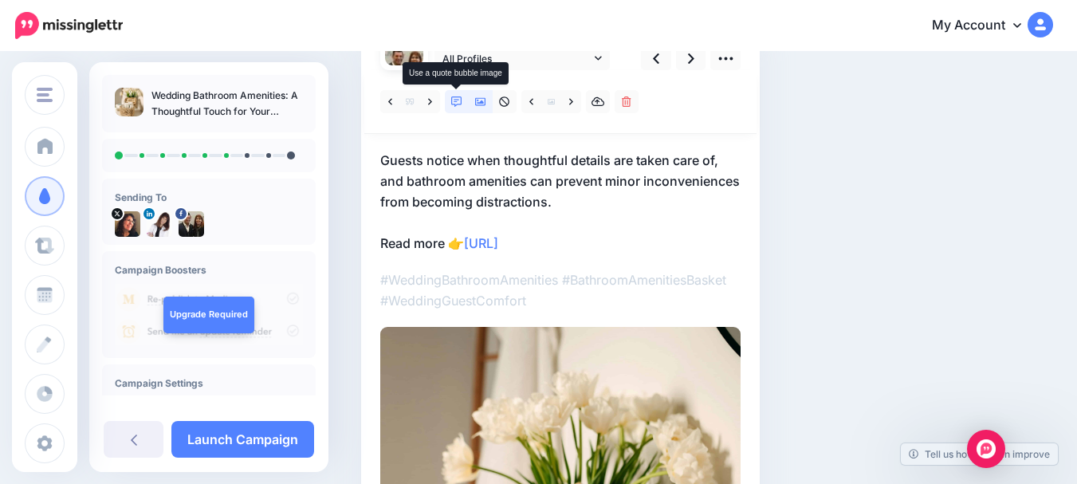
click at [454, 96] on icon at bounding box center [456, 101] width 11 height 11
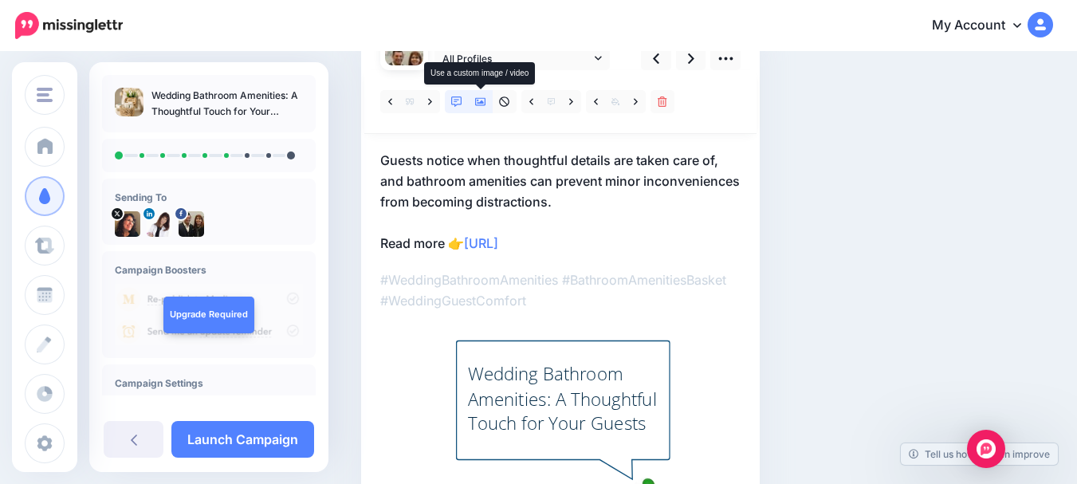
click at [482, 101] on icon at bounding box center [480, 102] width 11 height 8
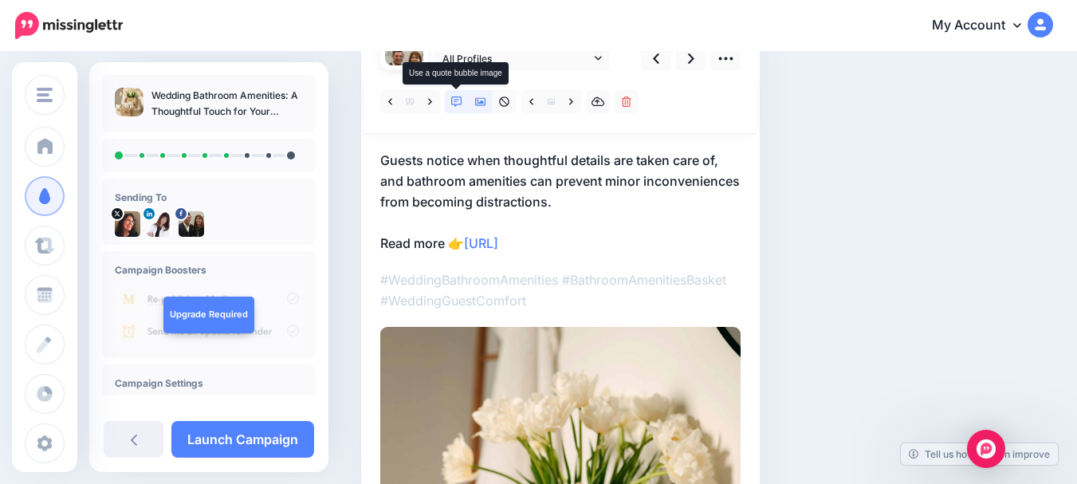
click at [455, 100] on icon at bounding box center [456, 101] width 11 height 11
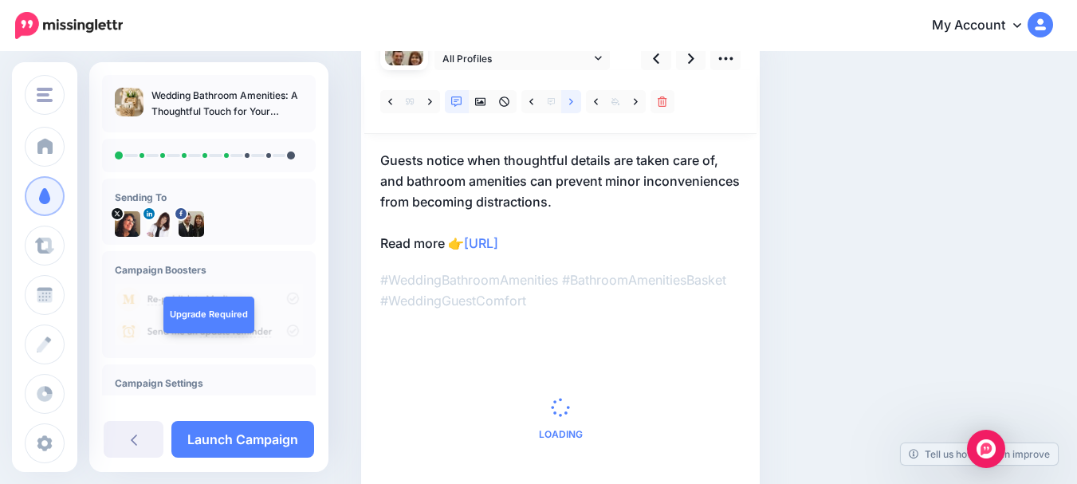
click at [570, 101] on icon at bounding box center [571, 101] width 4 height 11
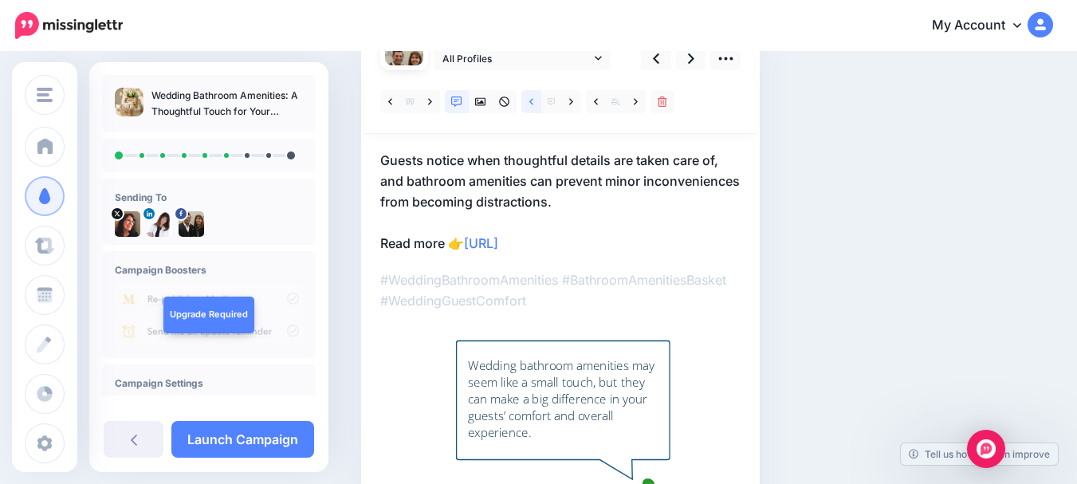
click at [530, 96] on icon at bounding box center [531, 101] width 4 height 11
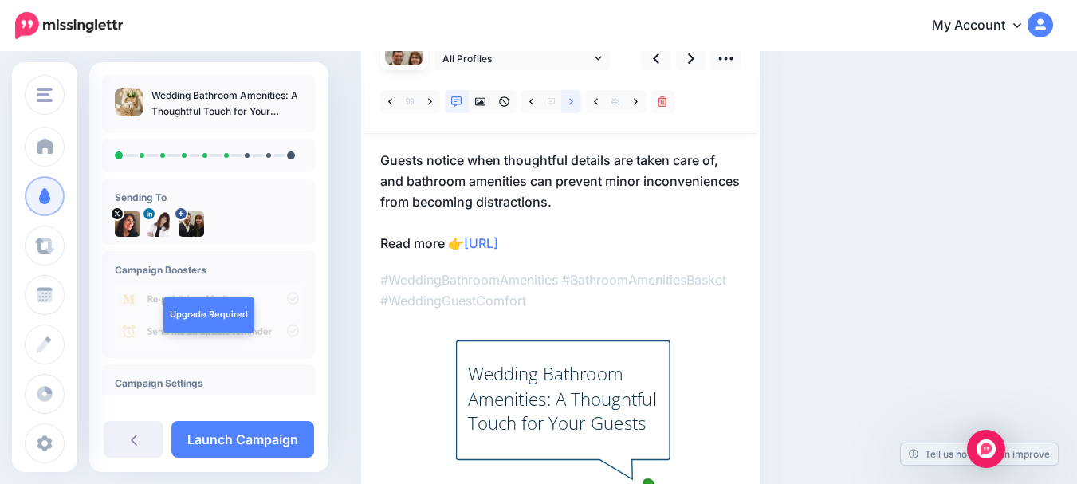
click at [573, 101] on icon at bounding box center [571, 101] width 4 height 11
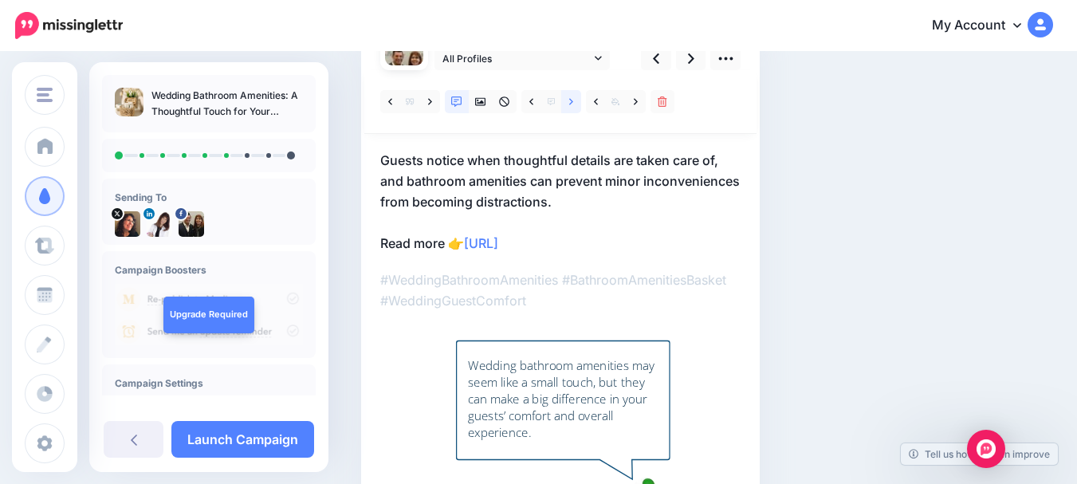
click at [573, 101] on icon at bounding box center [571, 101] width 4 height 11
click at [573, 96] on icon at bounding box center [571, 101] width 4 height 11
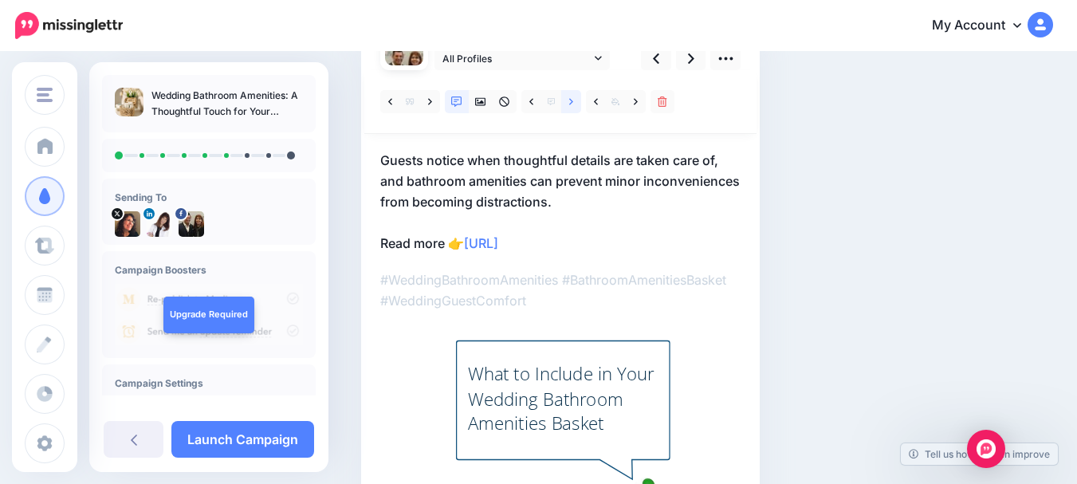
click at [573, 96] on icon at bounding box center [571, 101] width 4 height 11
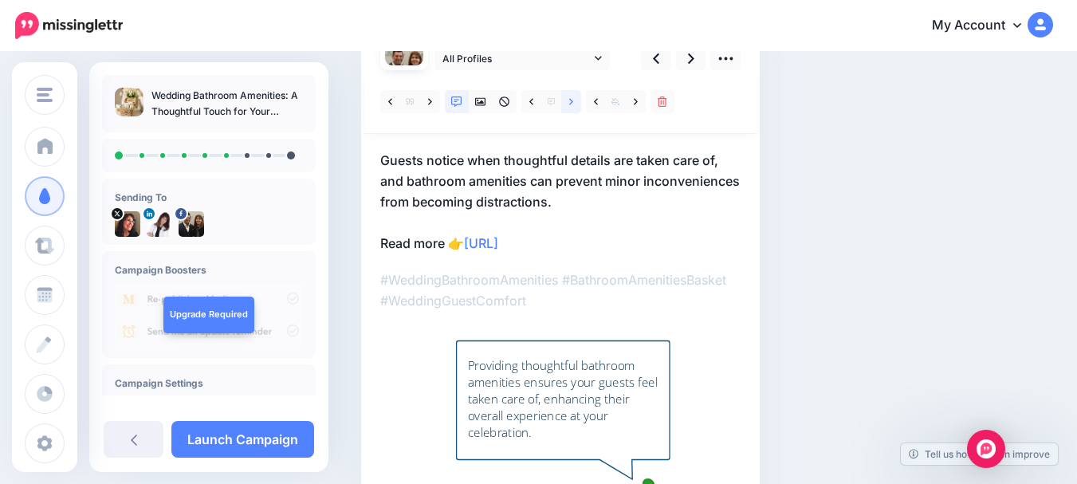
click at [573, 96] on icon at bounding box center [571, 101] width 4 height 11
click at [391, 104] on icon at bounding box center [390, 101] width 4 height 6
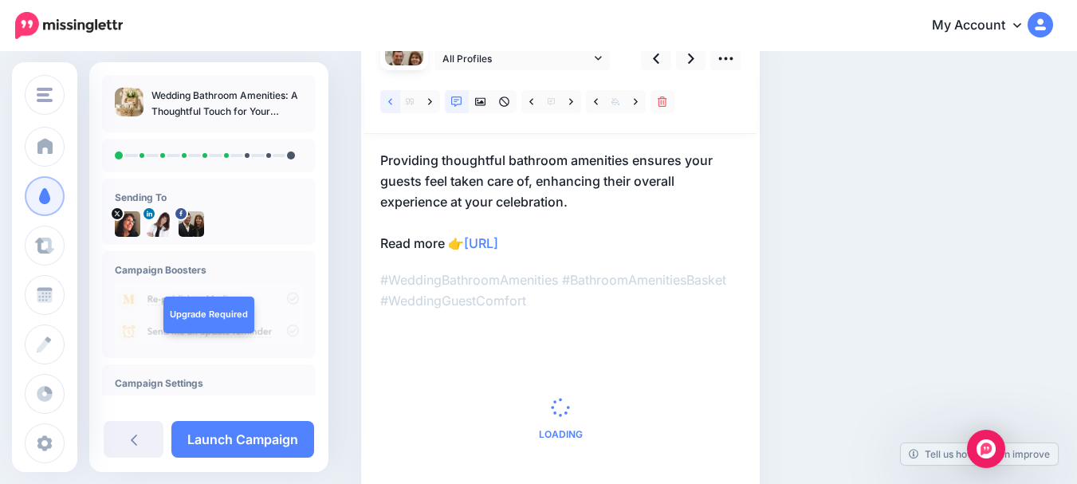
click at [391, 103] on icon at bounding box center [390, 101] width 4 height 6
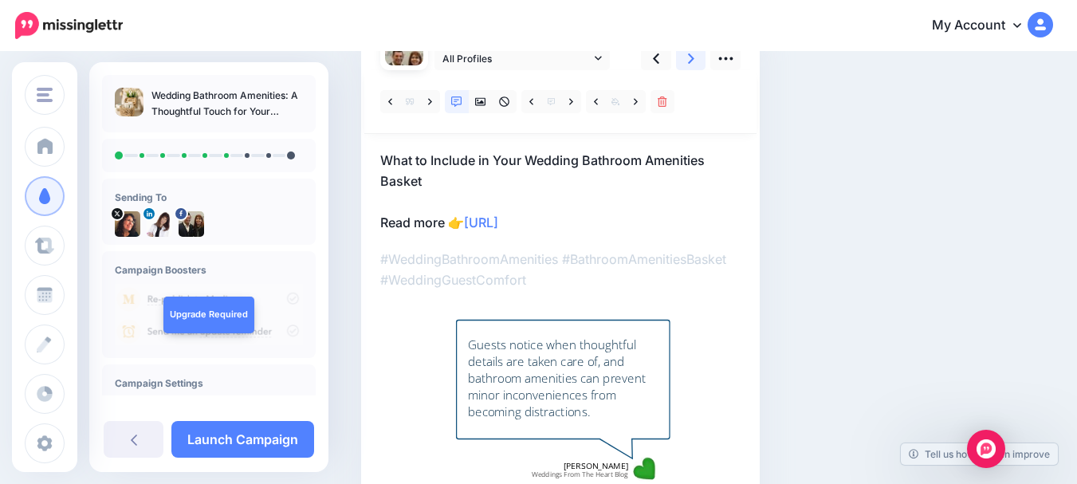
click at [691, 58] on icon at bounding box center [691, 58] width 6 height 17
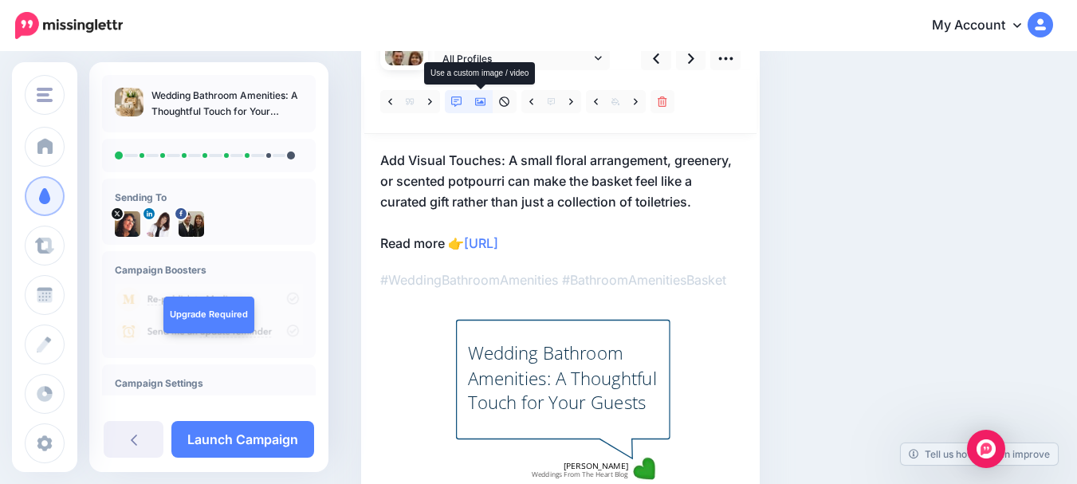
click at [485, 103] on icon at bounding box center [480, 101] width 11 height 11
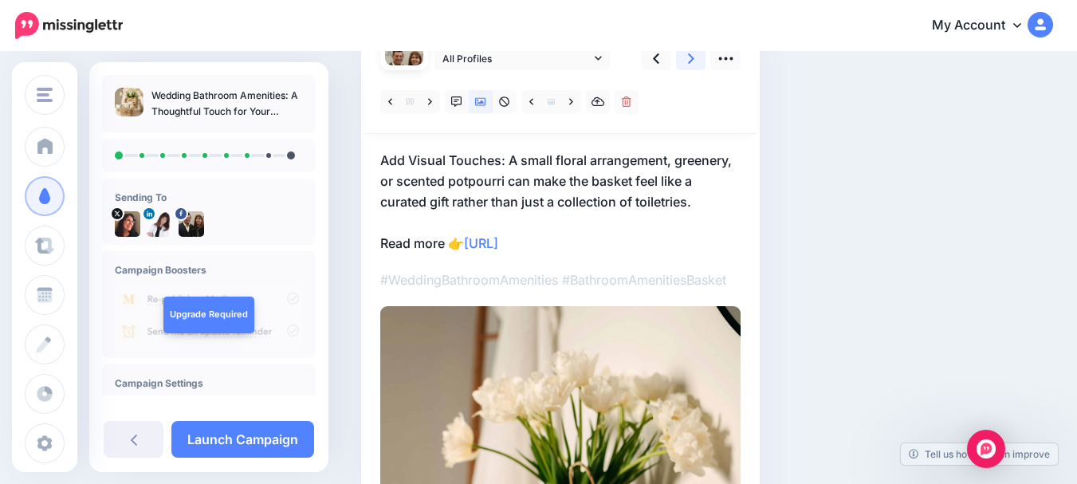
click at [694, 59] on icon at bounding box center [691, 58] width 6 height 10
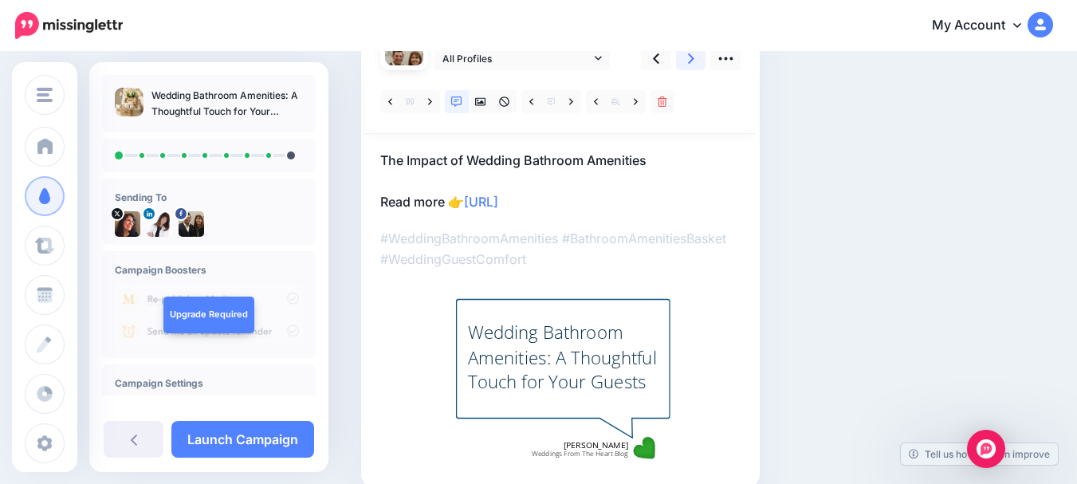
click at [690, 55] on icon at bounding box center [691, 58] width 6 height 10
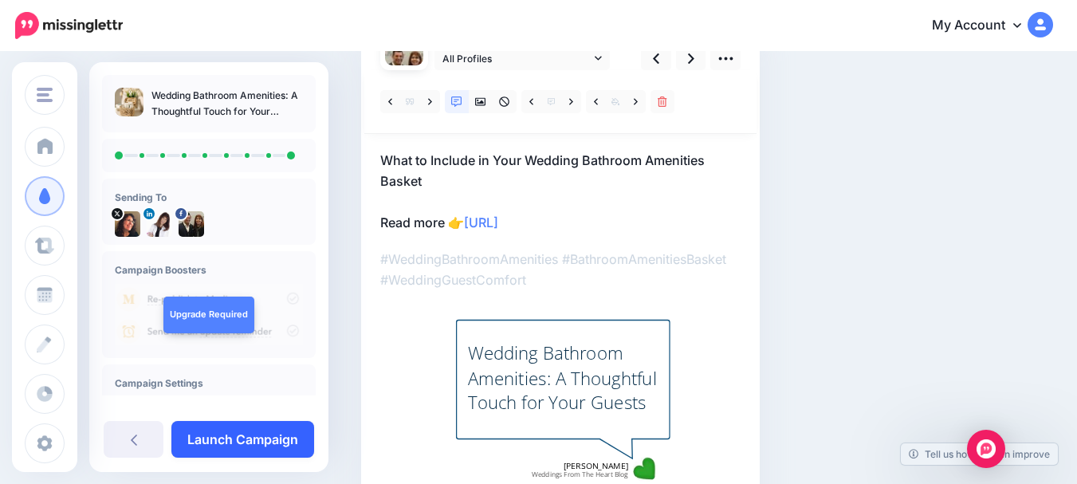
click at [237, 436] on link "Launch Campaign" at bounding box center [242, 439] width 143 height 37
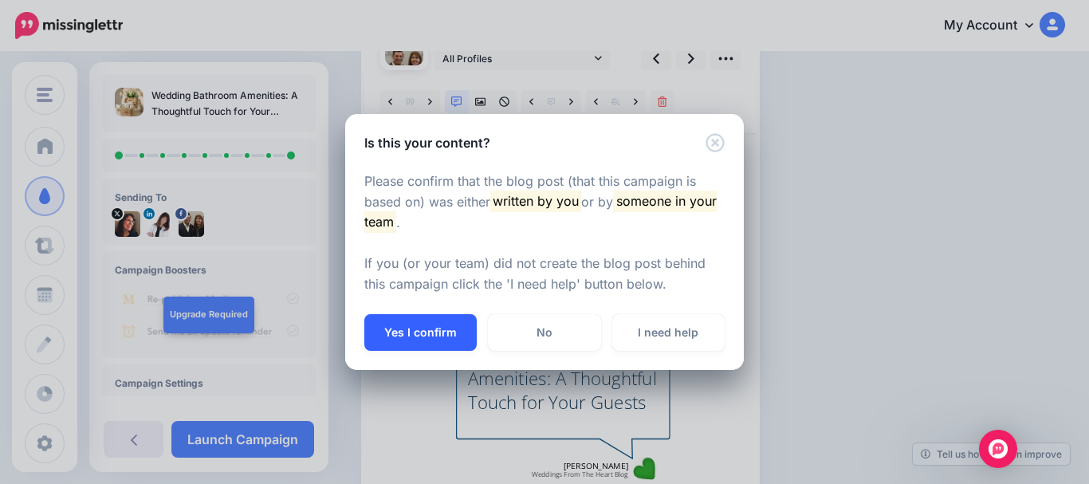
click at [417, 327] on button "Yes I confirm" at bounding box center [420, 332] width 112 height 37
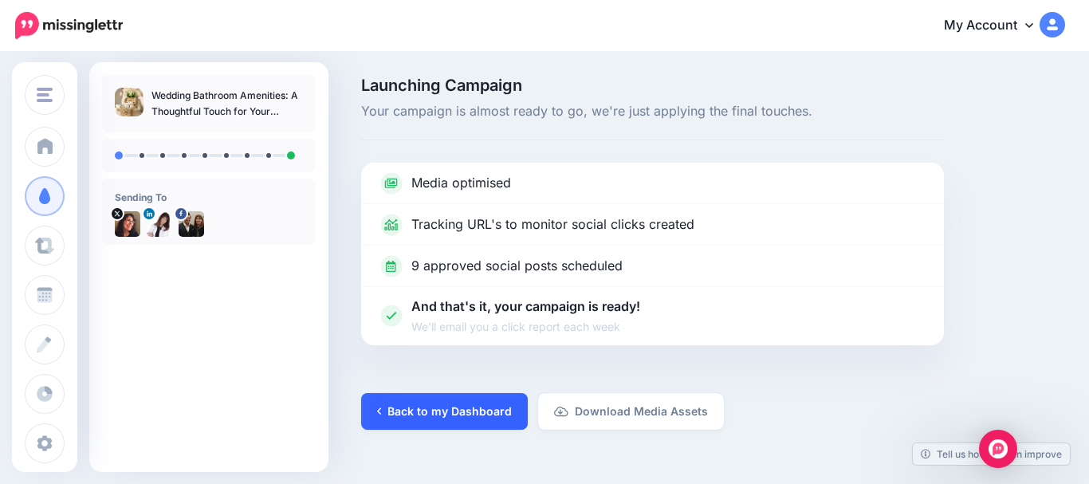
click at [431, 406] on link "Back to my Dashboard" at bounding box center [444, 411] width 167 height 37
